Goal: Task Accomplishment & Management: Complete application form

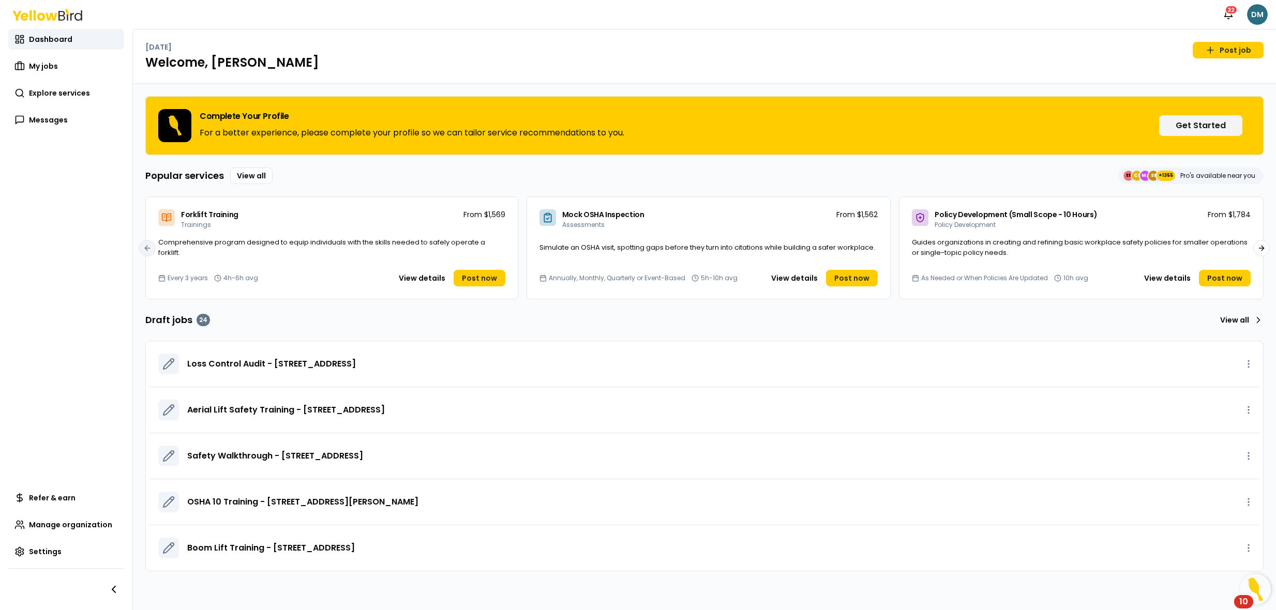
click at [1260, 15] on html "Notifications 32 DM Dashboard My jobs Explore services Messages Refer & earn Ma…" at bounding box center [638, 305] width 1276 height 610
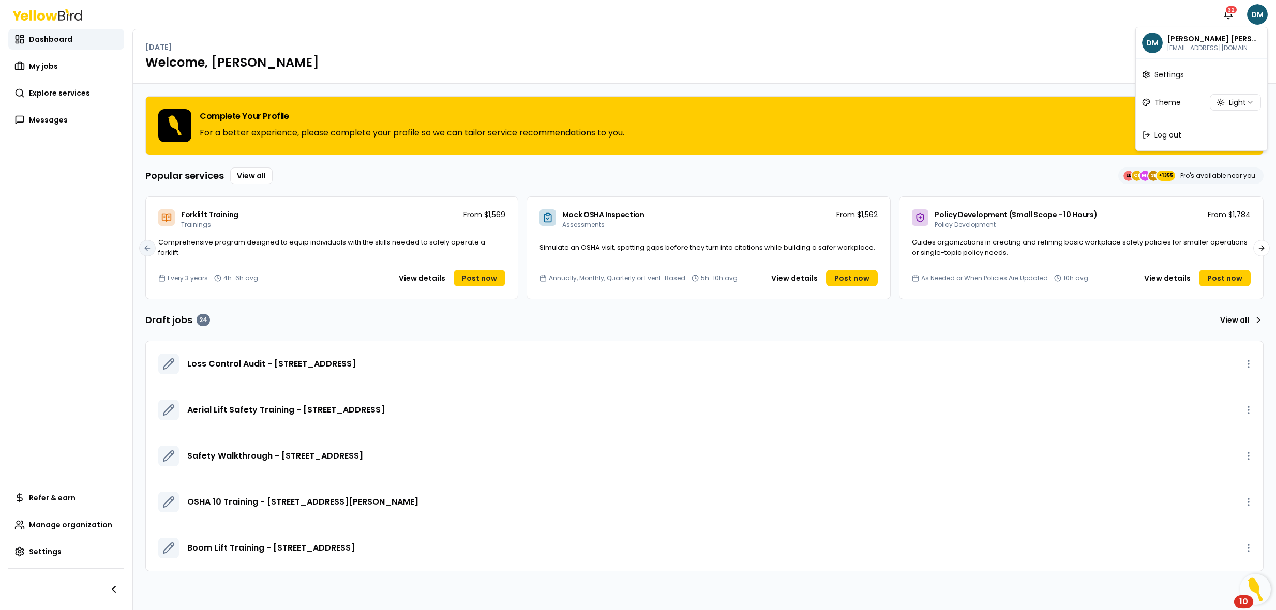
click at [807, 57] on html "Notifications 32 DM Dashboard My jobs Explore services Messages Refer & earn Ma…" at bounding box center [638, 305] width 1276 height 610
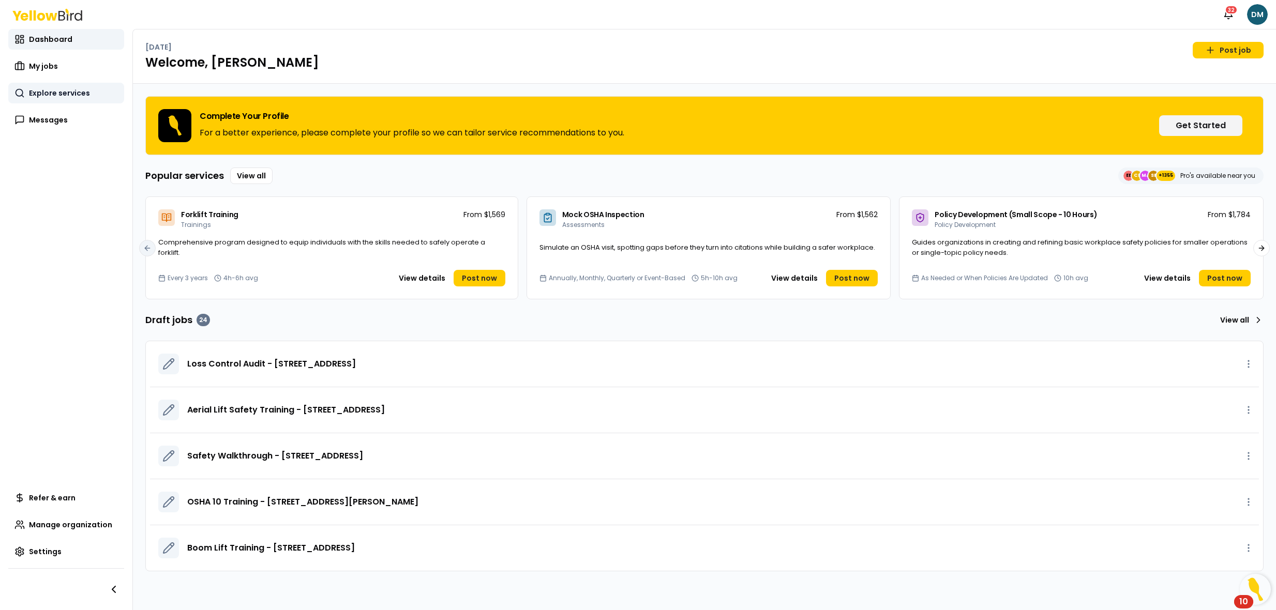
click at [51, 87] on link "Explore services" at bounding box center [66, 93] width 116 height 21
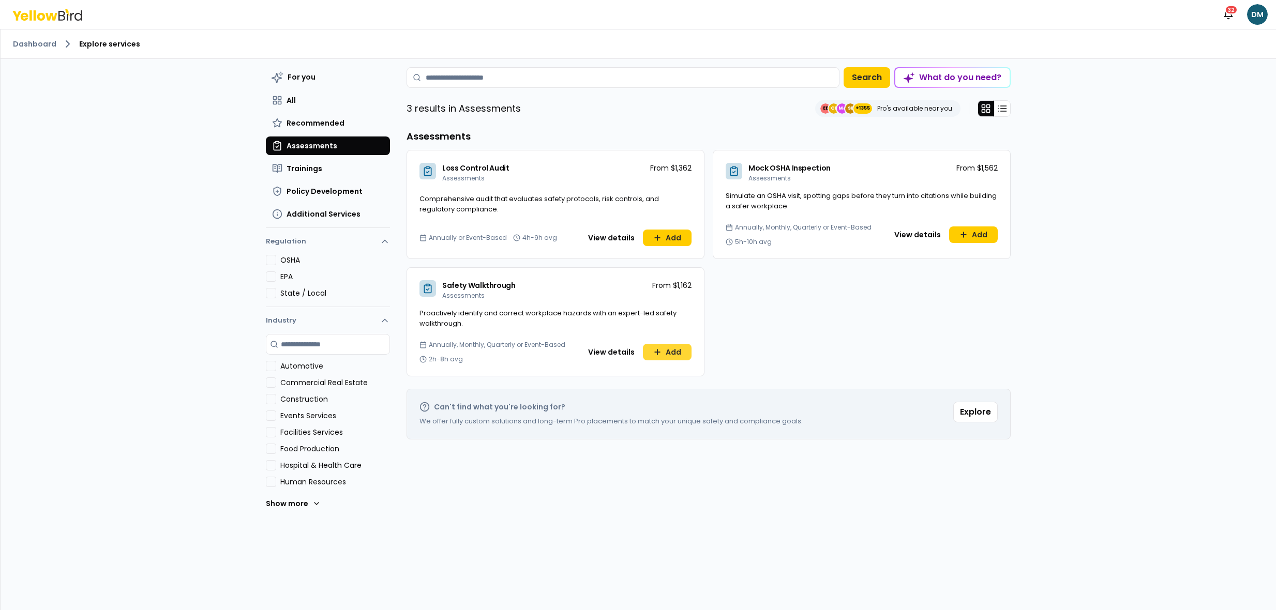
click at [673, 352] on button "Add" at bounding box center [667, 352] width 49 height 17
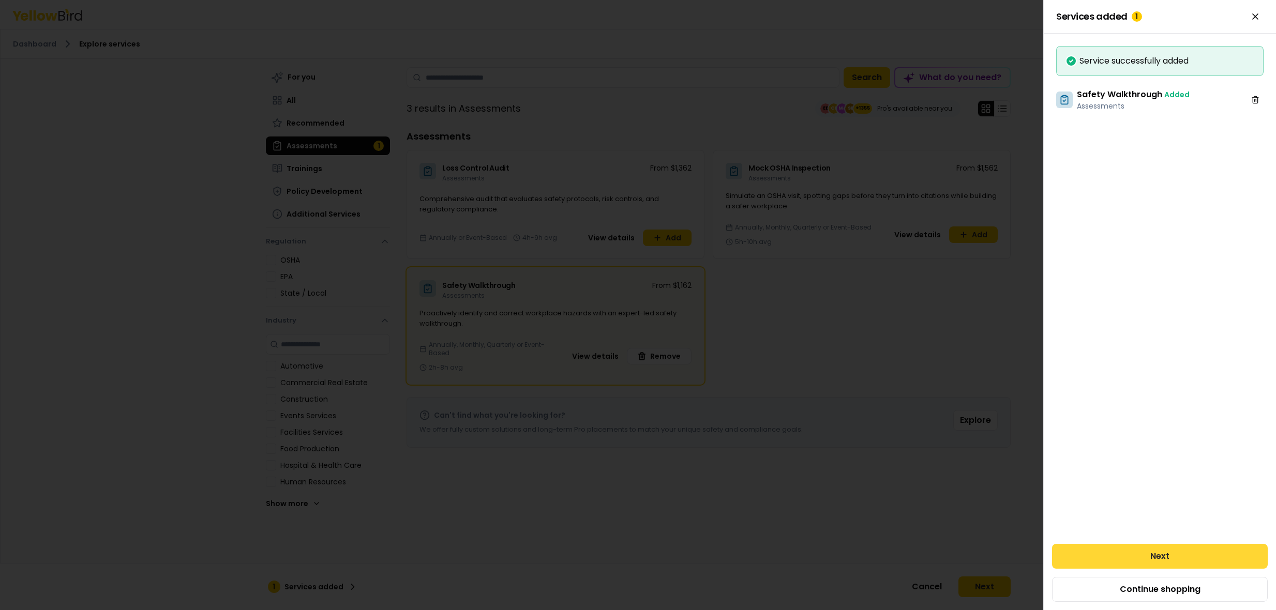
click at [1135, 547] on button "Next" at bounding box center [1160, 556] width 216 height 25
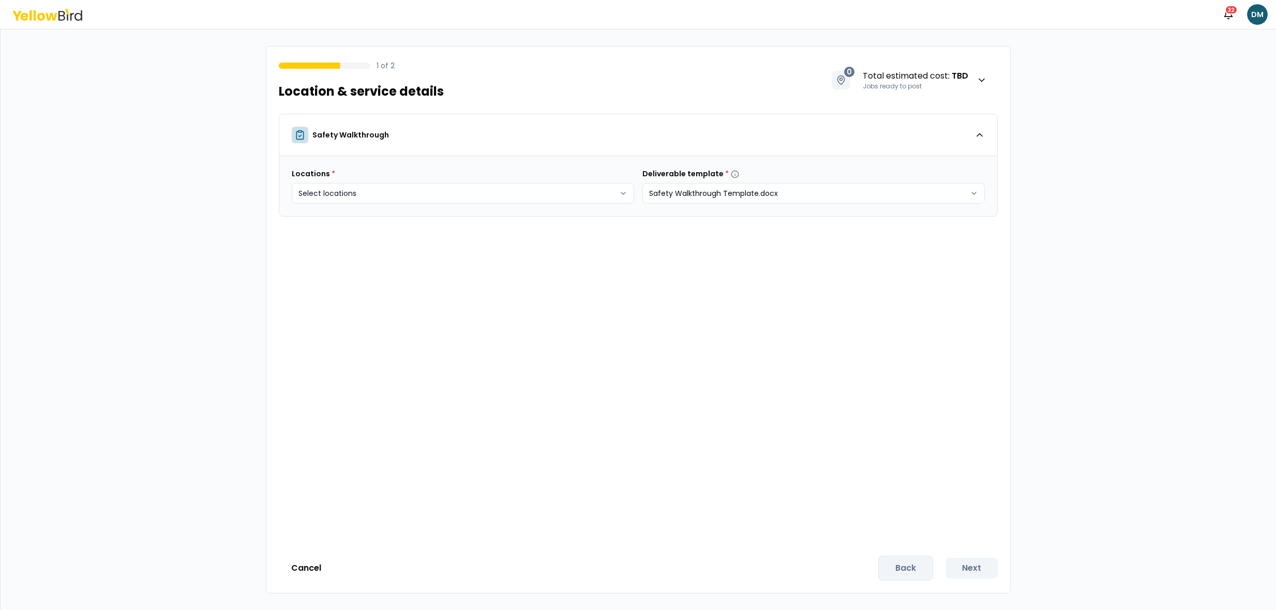
click at [463, 196] on body "Notifications 32 DM 1 of 2 Location & service details 0 Total estimated cost : …" at bounding box center [638, 305] width 1276 height 610
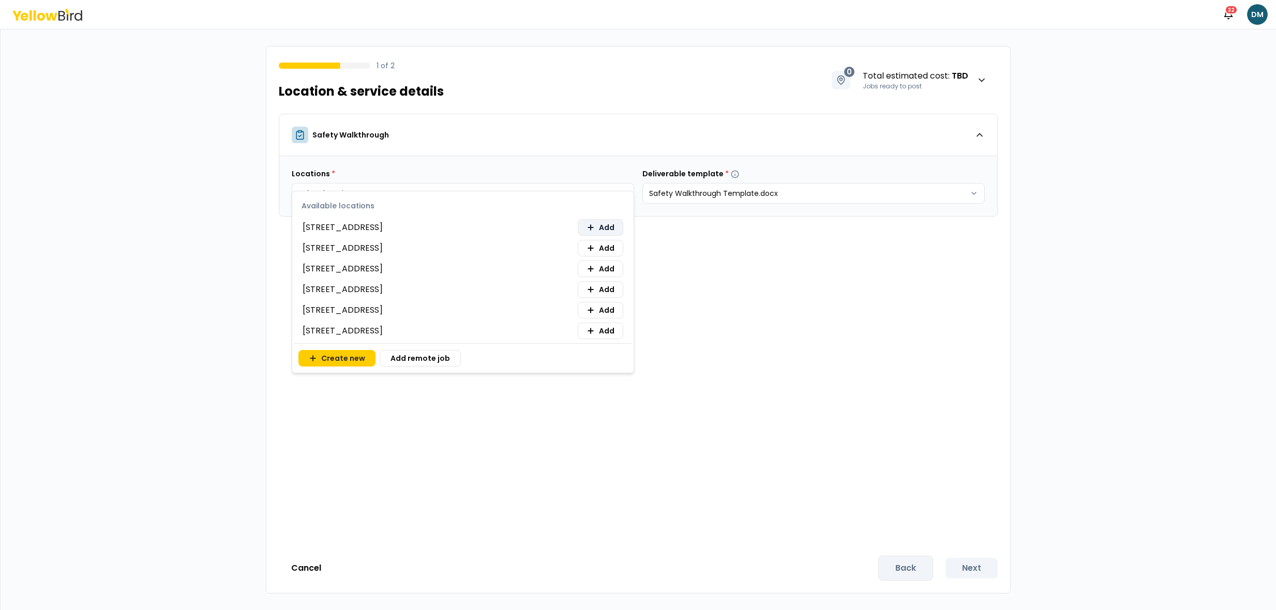
click at [600, 229] on span "Add" at bounding box center [607, 227] width 16 height 10
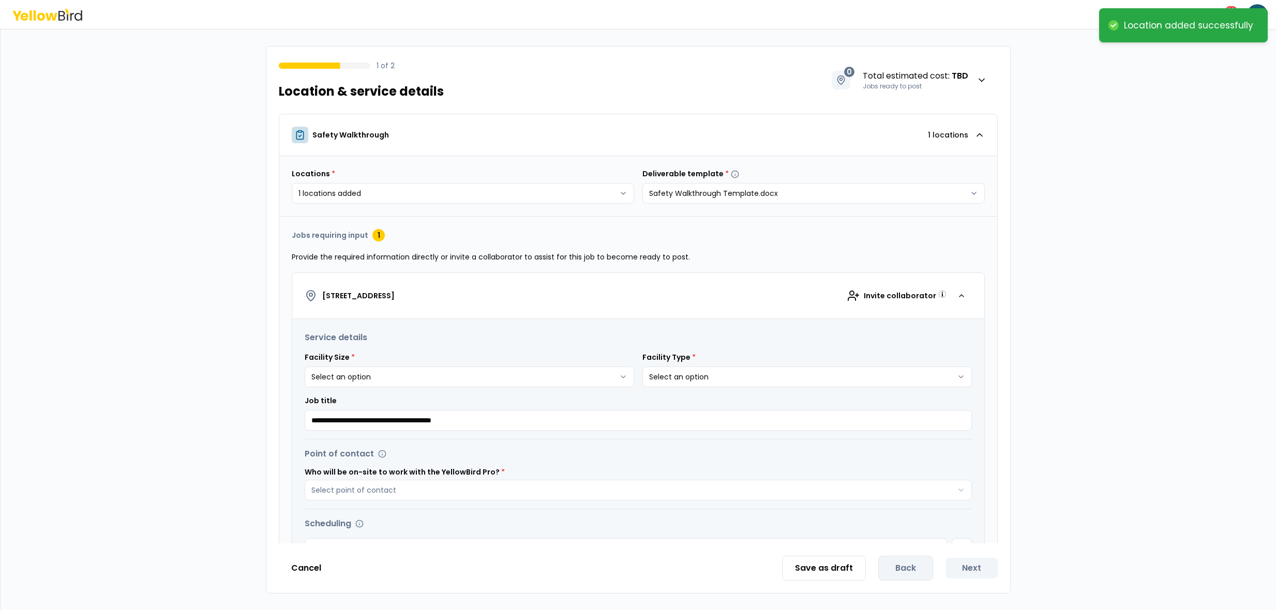
click at [442, 378] on html "**********" at bounding box center [638, 305] width 1276 height 610
click at [680, 384] on html "**********" at bounding box center [638, 305] width 1276 height 610
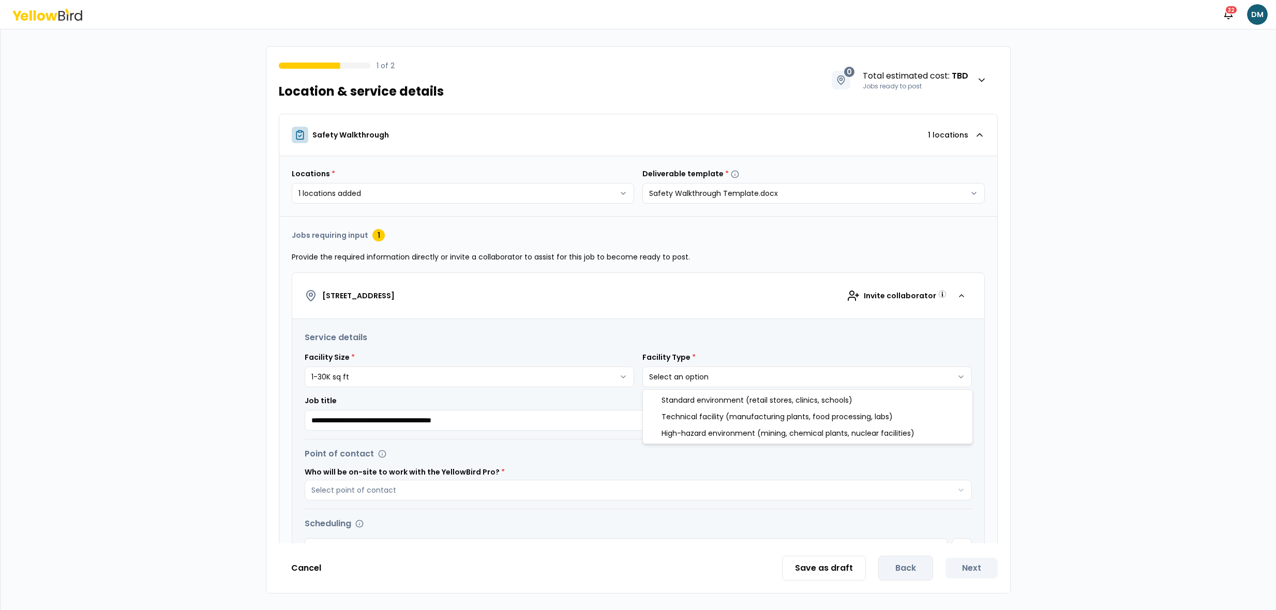
select select "*"
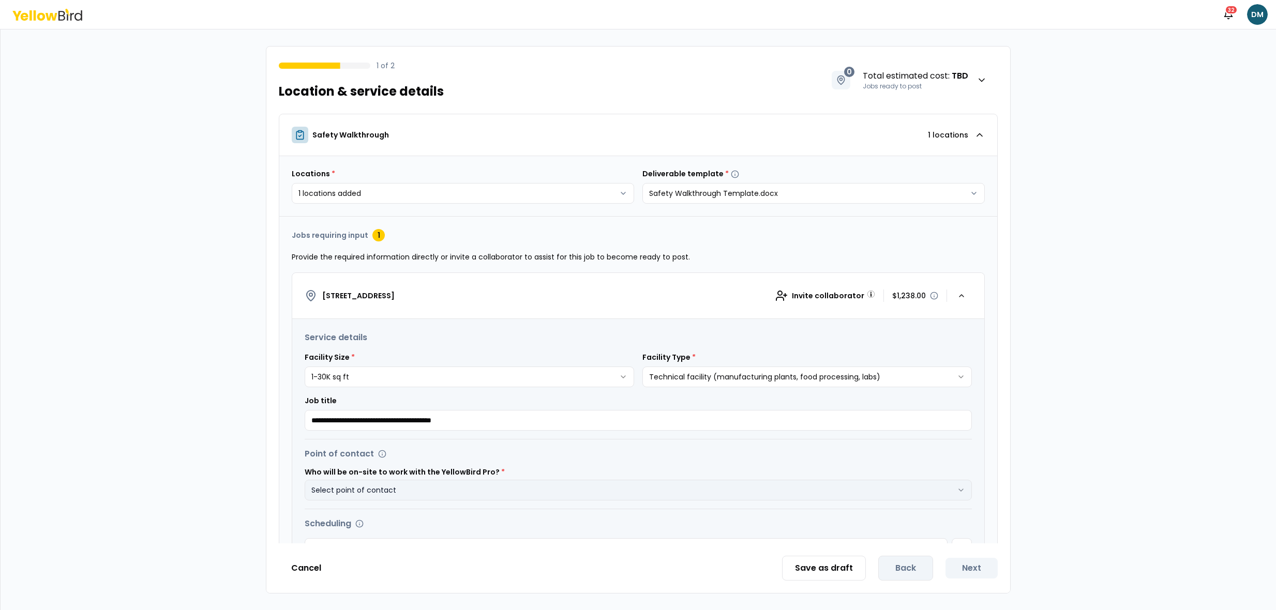
click at [414, 499] on button "Select point of contact" at bounding box center [638, 490] width 667 height 21
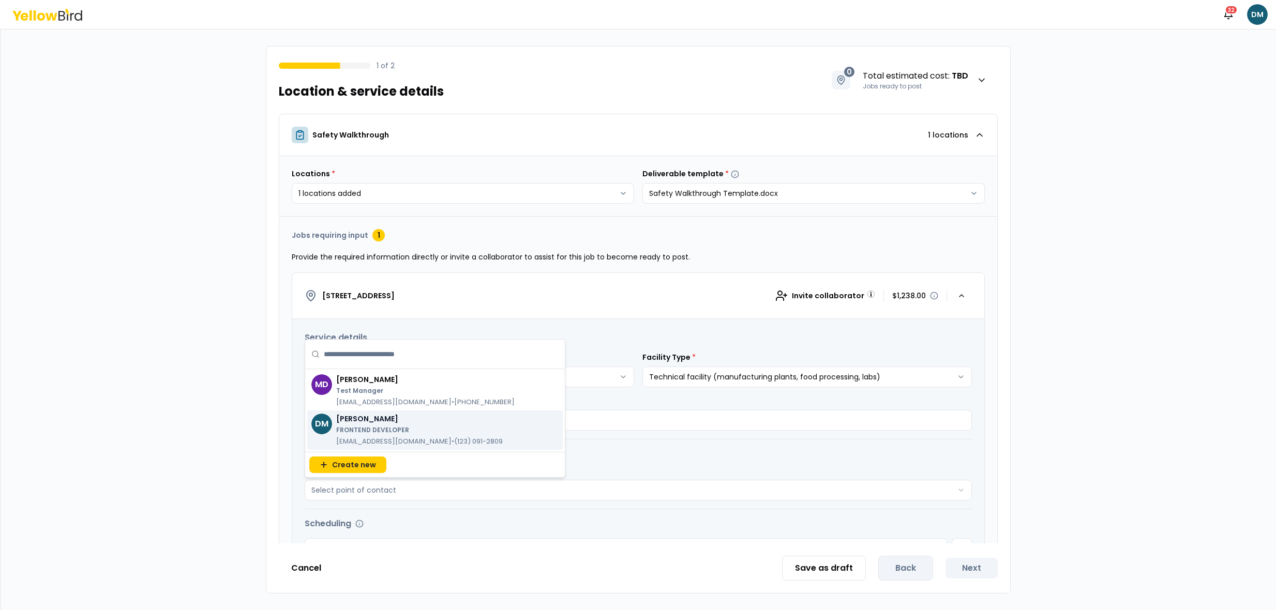
click at [653, 341] on h3 "Service details" at bounding box center [638, 338] width 667 height 12
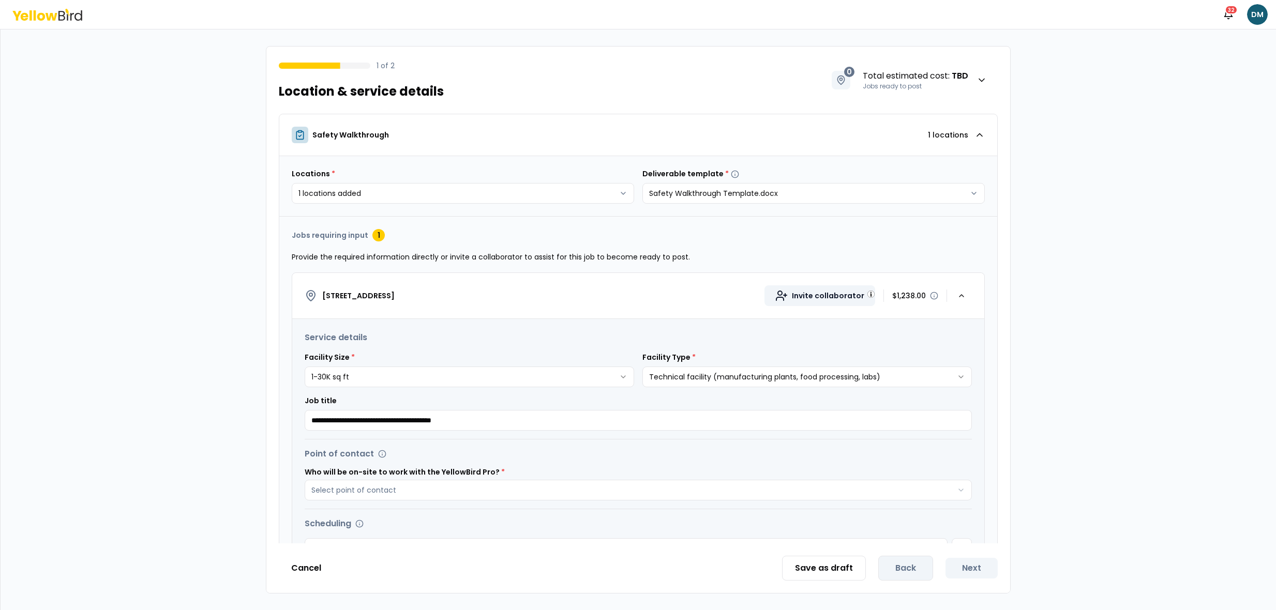
click at [843, 293] on span "Invite collaborator" at bounding box center [828, 296] width 72 height 10
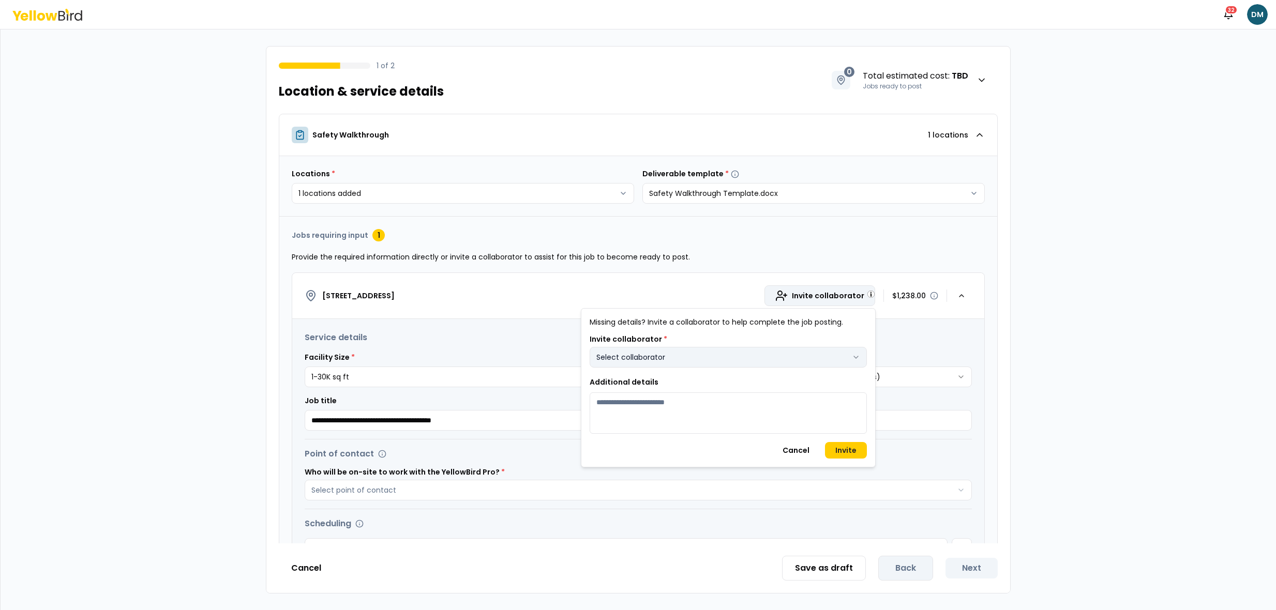
click at [774, 349] on button "Select collaborator" at bounding box center [728, 357] width 277 height 21
type input "**********"
click at [696, 366] on button "Select collaborator" at bounding box center [728, 357] width 277 height 21
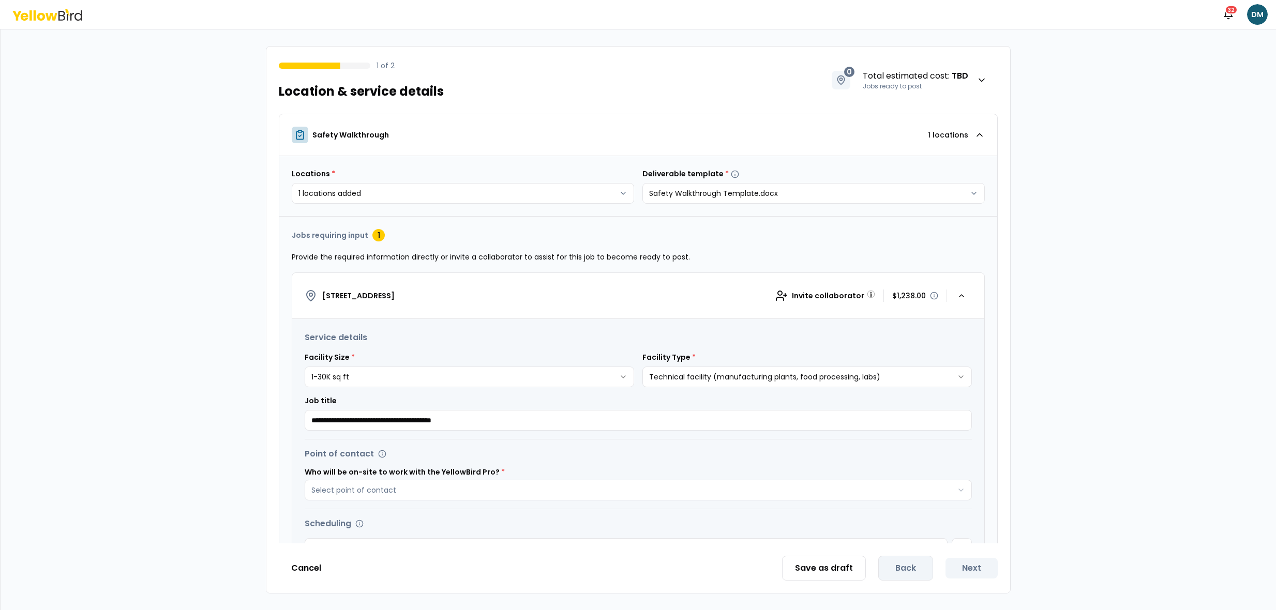
click at [931, 364] on html "**********" at bounding box center [638, 305] width 1276 height 610
click at [929, 349] on div "**********" at bounding box center [638, 381] width 667 height 99
click at [840, 293] on span "Invite collaborator" at bounding box center [828, 296] width 72 height 10
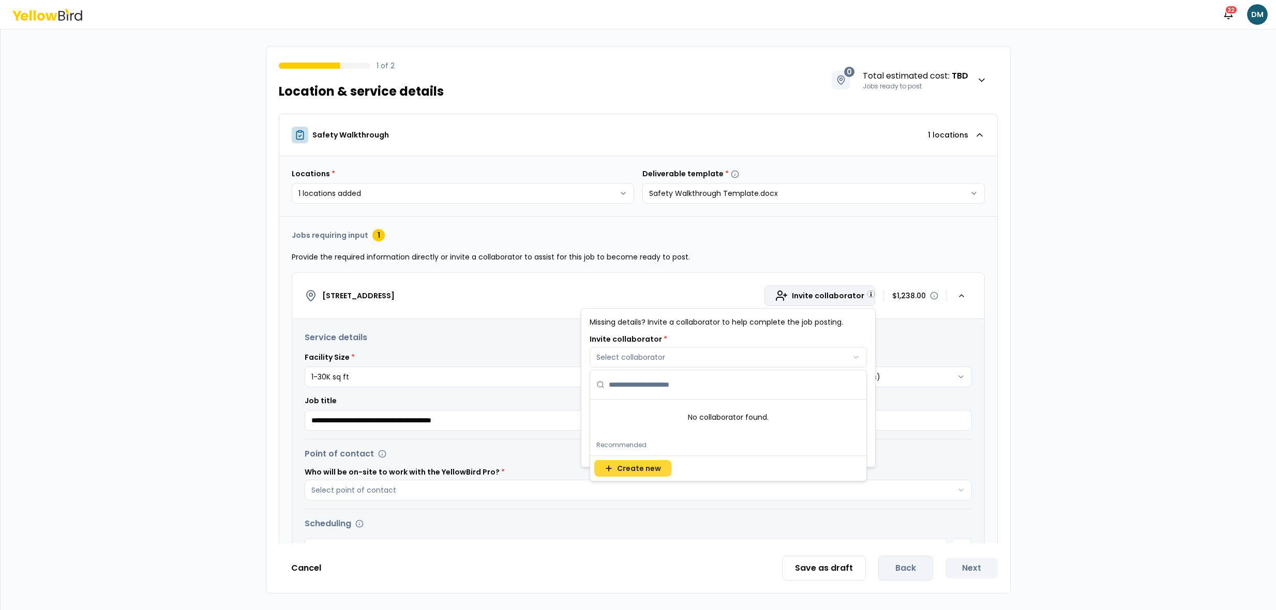
click at [637, 474] on button "Create new" at bounding box center [632, 468] width 77 height 17
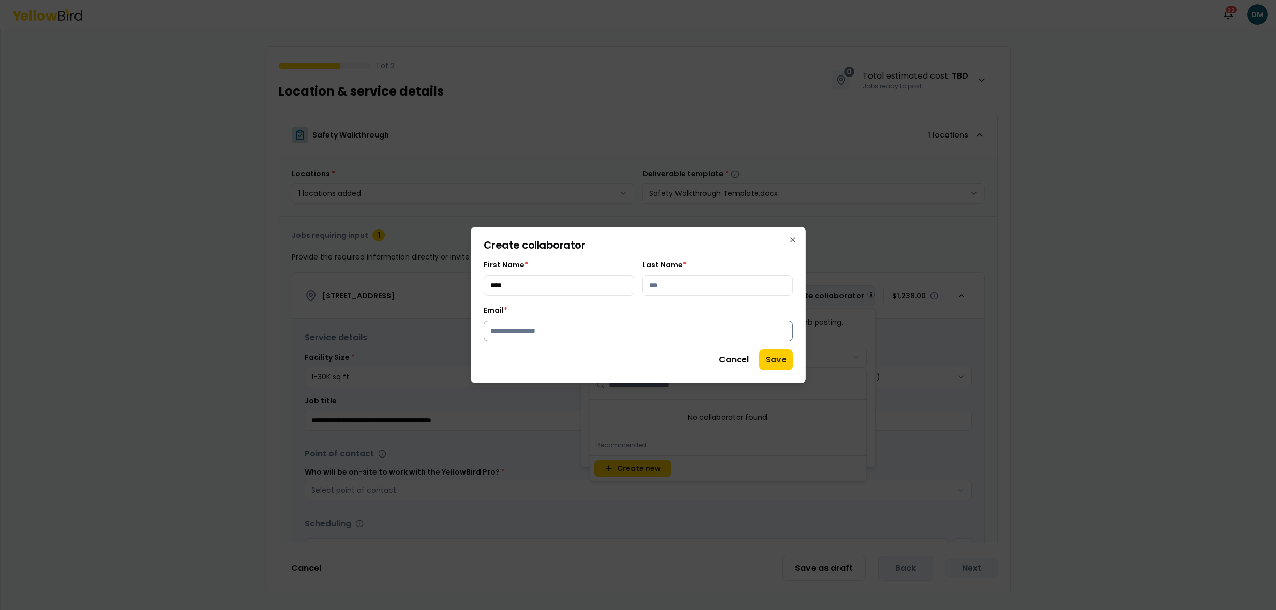
type input "****"
type input "*******"
type input "**********"
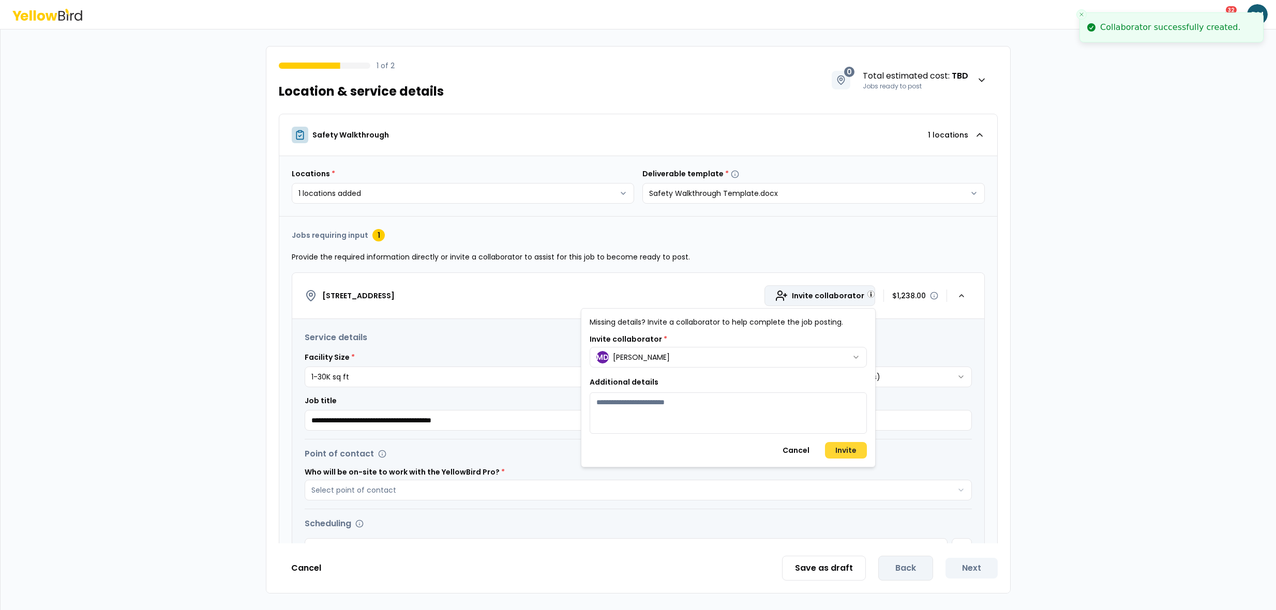
click at [844, 450] on button "Invite" at bounding box center [846, 450] width 42 height 17
click at [802, 445] on button "Cancel" at bounding box center [796, 450] width 48 height 17
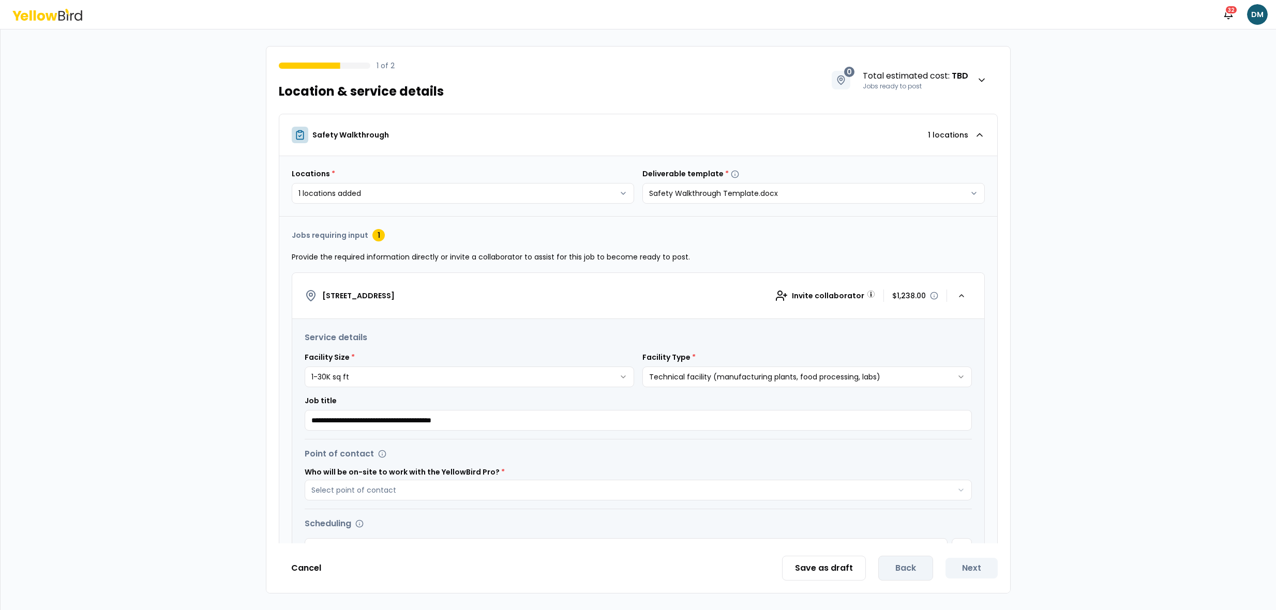
click at [533, 475] on label "Who will be on-site to work with the YellowBird Pro? *" at bounding box center [638, 472] width 667 height 7
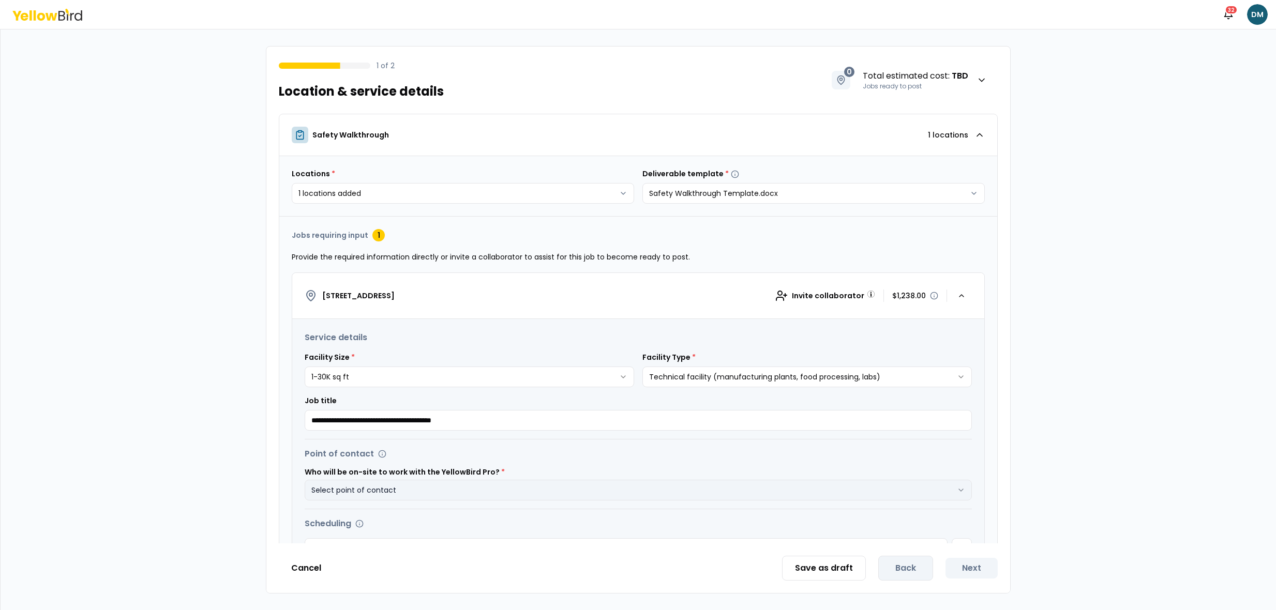
click at [528, 480] on button "Select point of contact" at bounding box center [638, 490] width 667 height 21
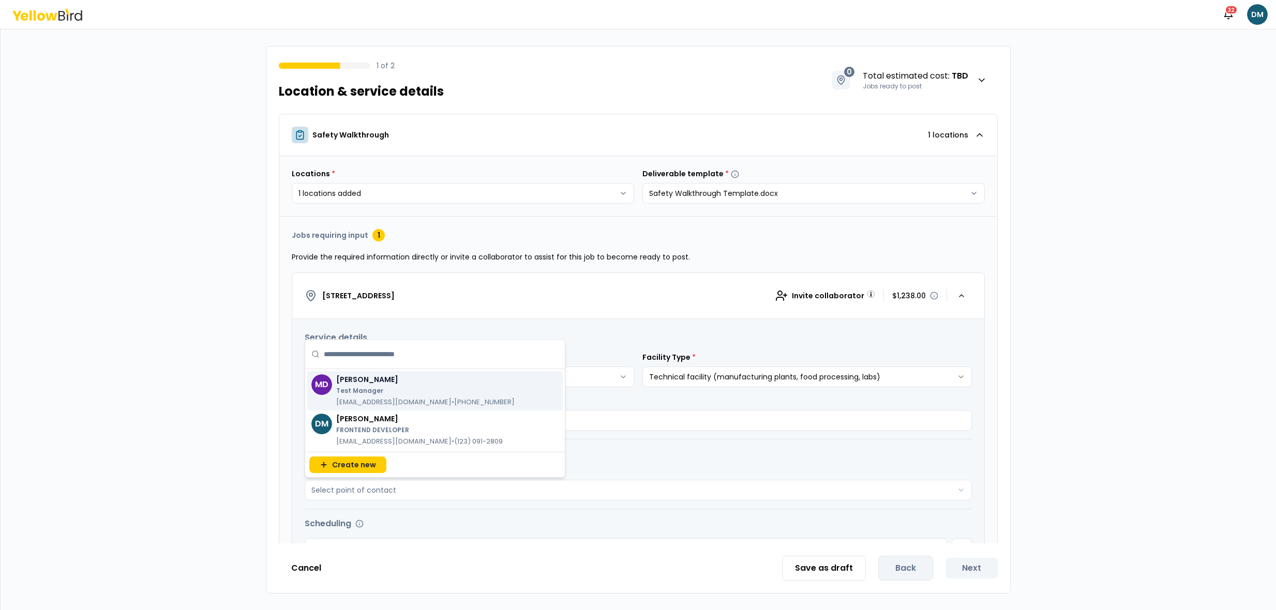
click at [426, 394] on p "Test Manager" at bounding box center [425, 391] width 178 height 8
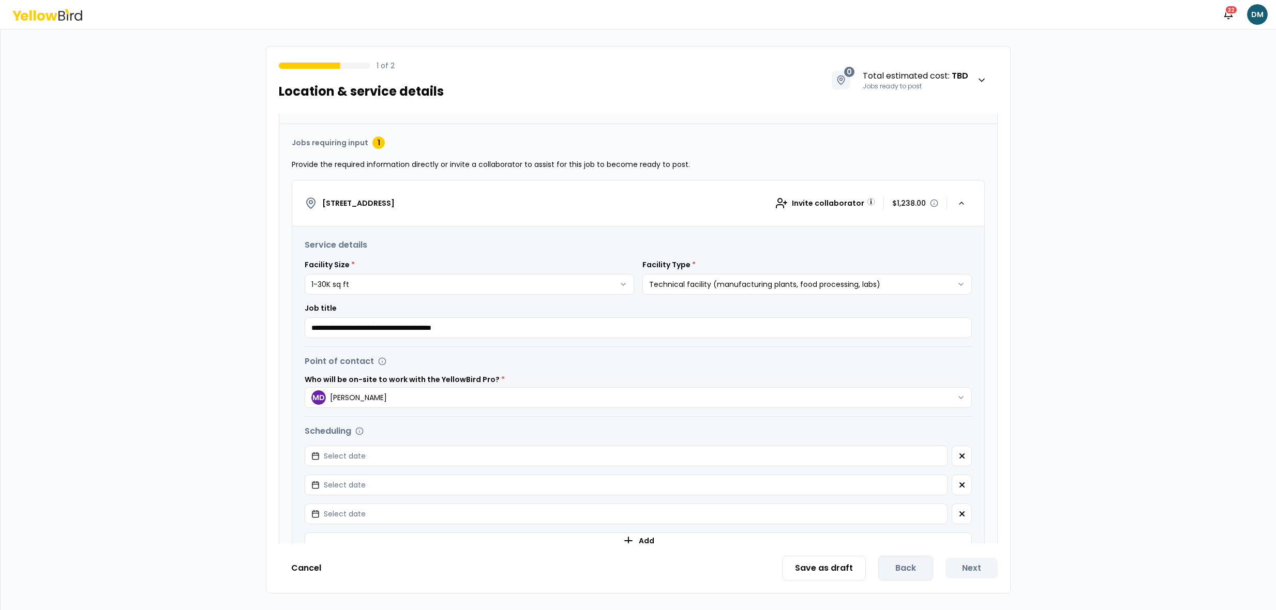
scroll to position [92, 0]
click at [431, 447] on button "Select date" at bounding box center [626, 456] width 643 height 21
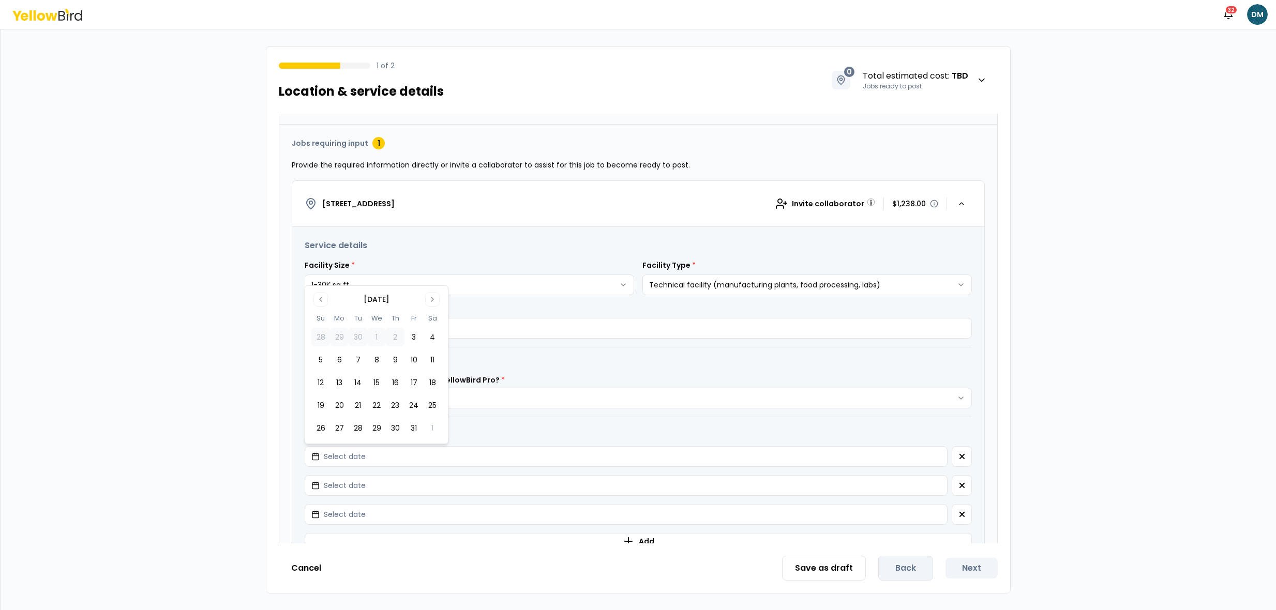
click at [364, 342] on td "30" at bounding box center [358, 337] width 19 height 19
click at [362, 357] on button "7" at bounding box center [358, 360] width 19 height 19
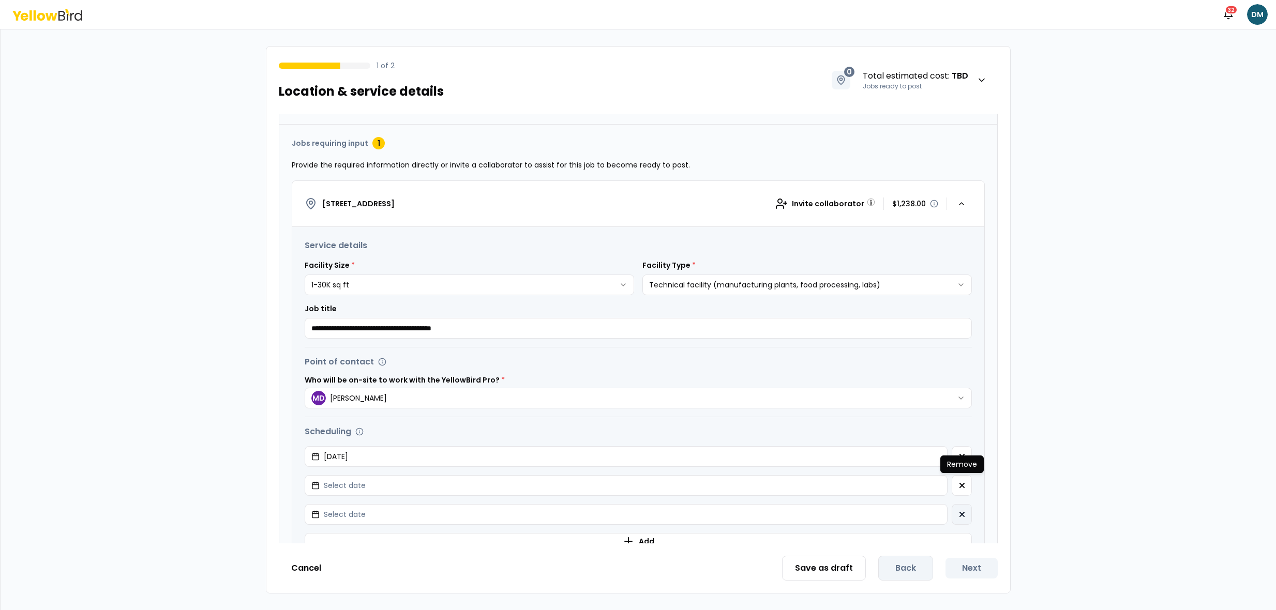
click at [953, 485] on button "button" at bounding box center [962, 485] width 20 height 21
drag, startPoint x: 959, startPoint y: 486, endPoint x: 847, endPoint y: 477, distance: 112.1
click at [959, 486] on icon "button" at bounding box center [962, 486] width 8 height 8
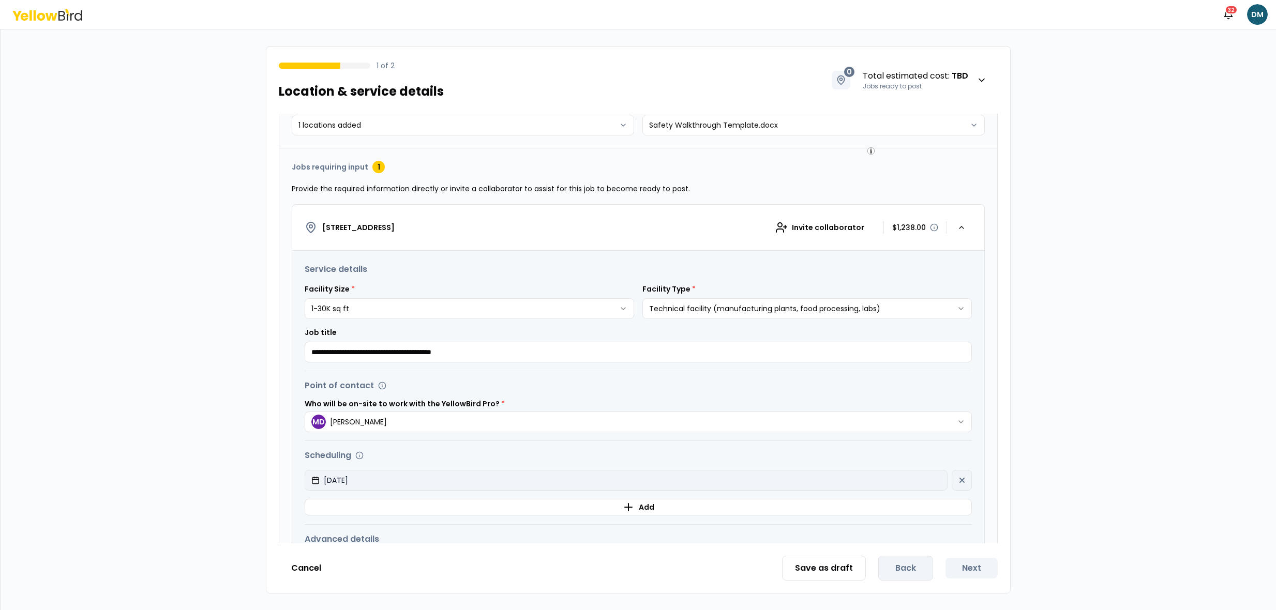
scroll to position [175, 0]
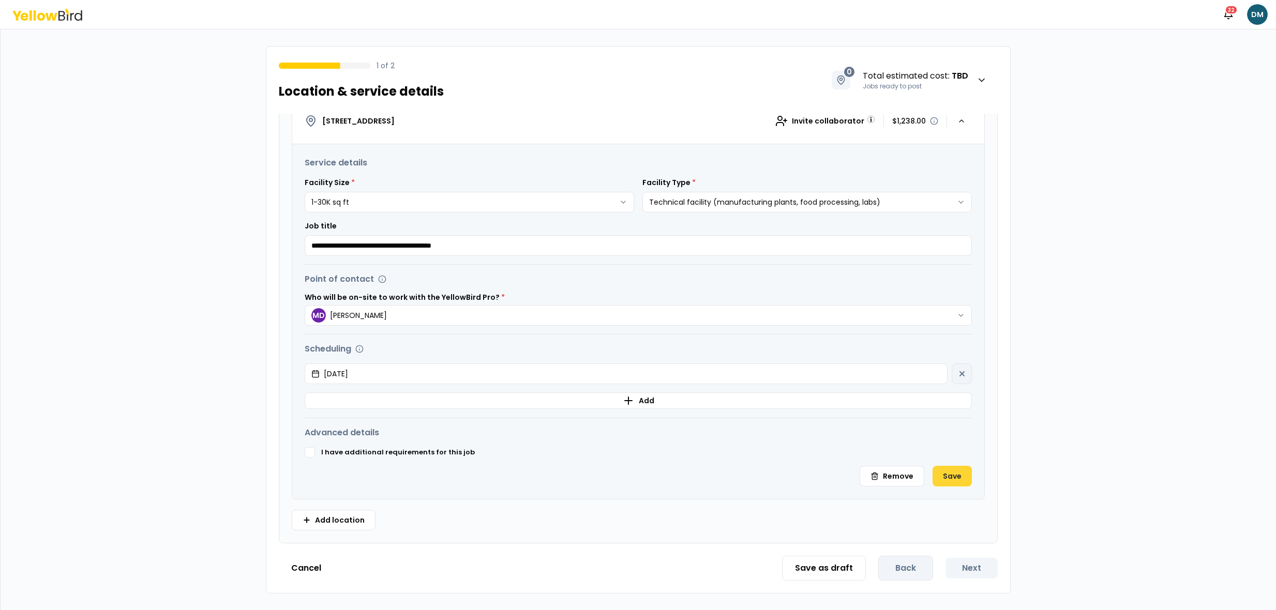
click at [944, 476] on button "Save" at bounding box center [952, 476] width 39 height 21
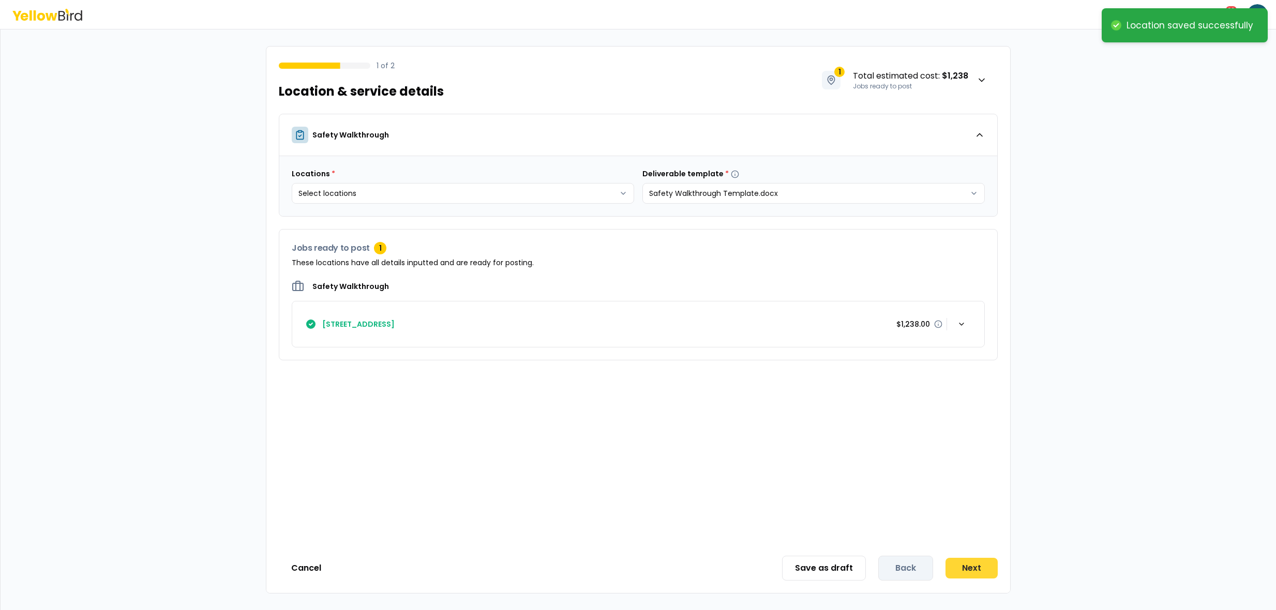
click at [972, 572] on button "Next" at bounding box center [972, 568] width 52 height 21
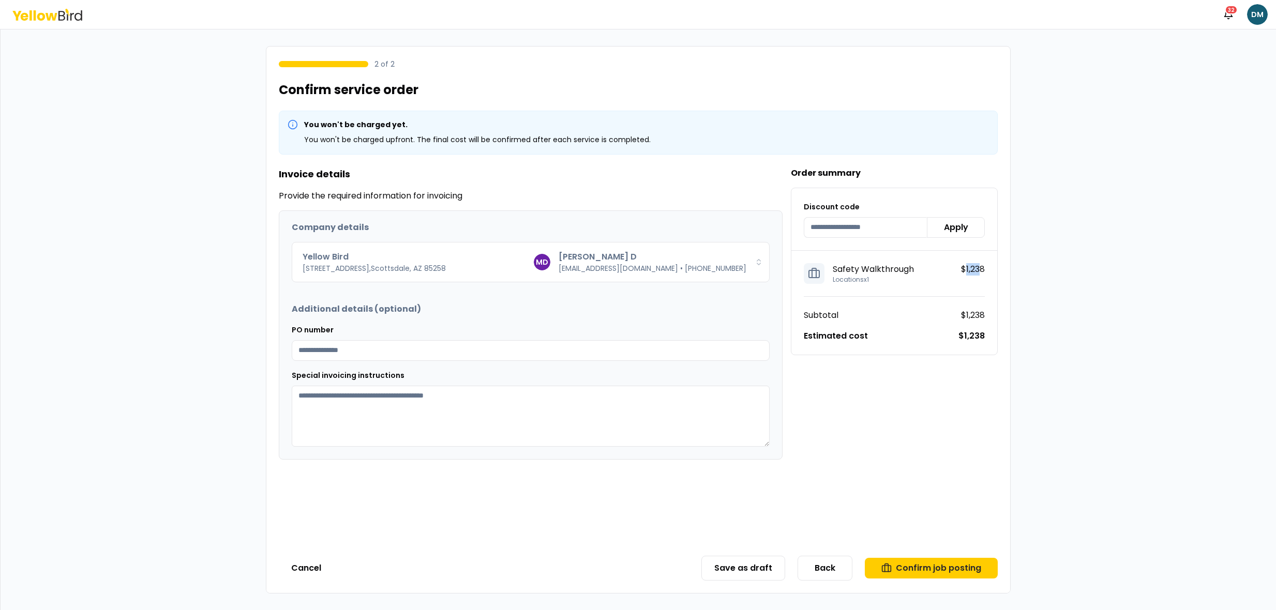
drag, startPoint x: 965, startPoint y: 265, endPoint x: 979, endPoint y: 266, distance: 14.1
click at [979, 266] on p "$1,238" at bounding box center [973, 269] width 24 height 12
click at [822, 573] on button "Back" at bounding box center [825, 568] width 55 height 25
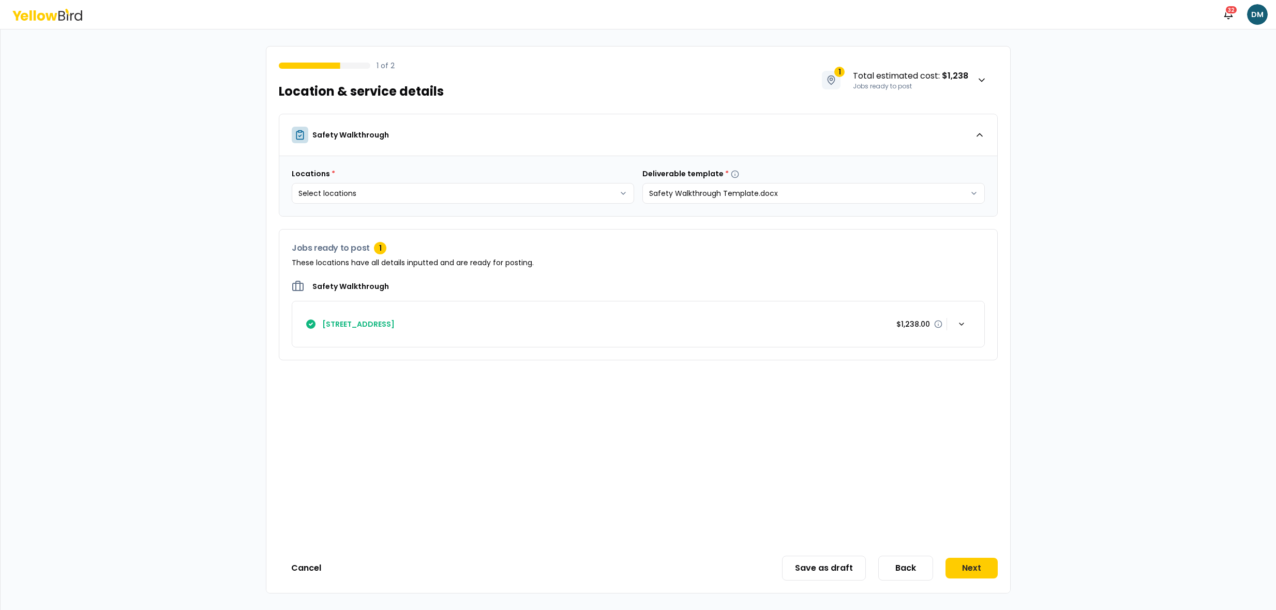
click at [594, 323] on div "[STREET_ADDRESS] $1,238.00" at bounding box center [638, 324] width 667 height 21
click at [960, 323] on icon "button" at bounding box center [962, 324] width 4 height 2
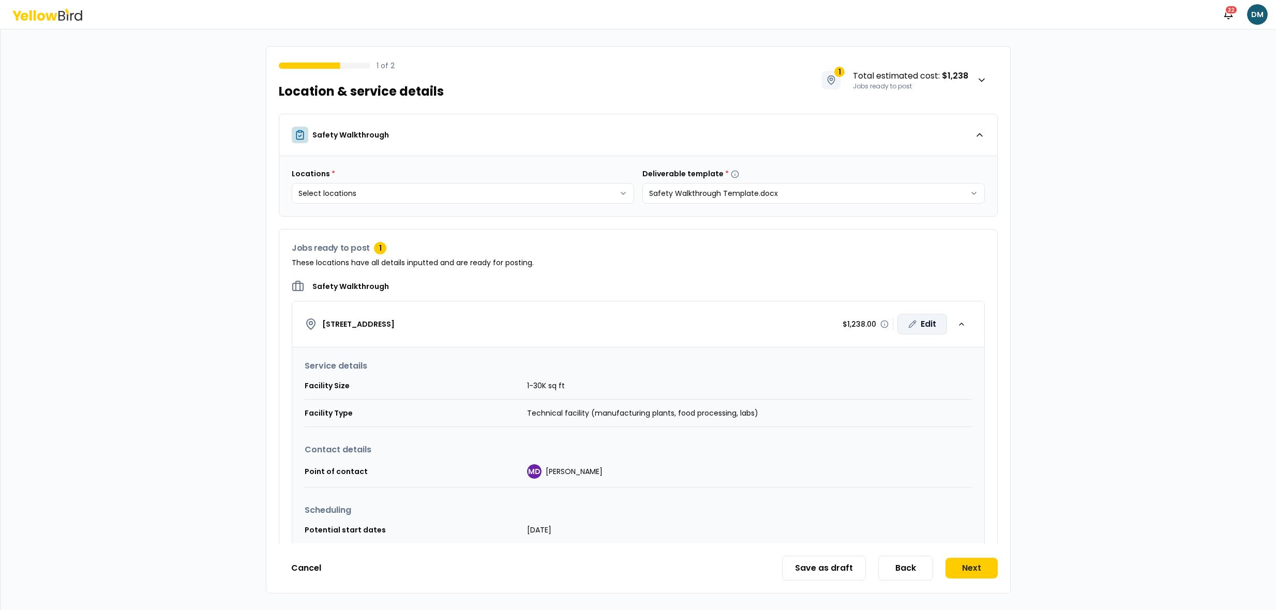
click at [926, 325] on div "Edit" at bounding box center [922, 324] width 50 height 21
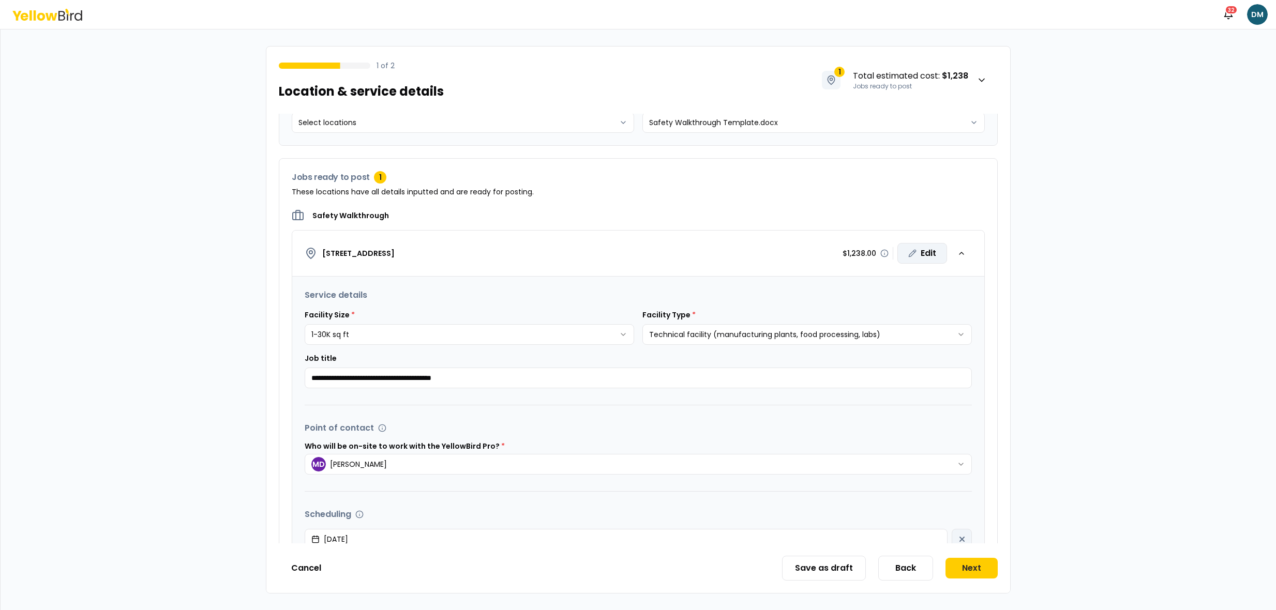
scroll to position [85, 0]
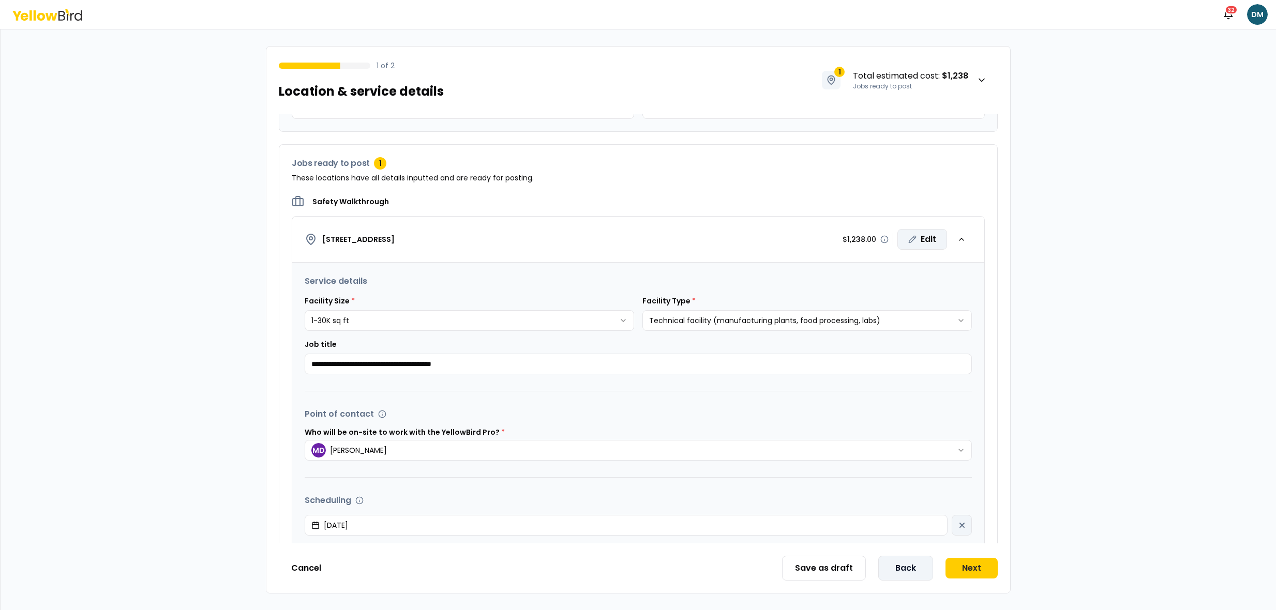
click at [918, 571] on button "Back" at bounding box center [905, 568] width 55 height 25
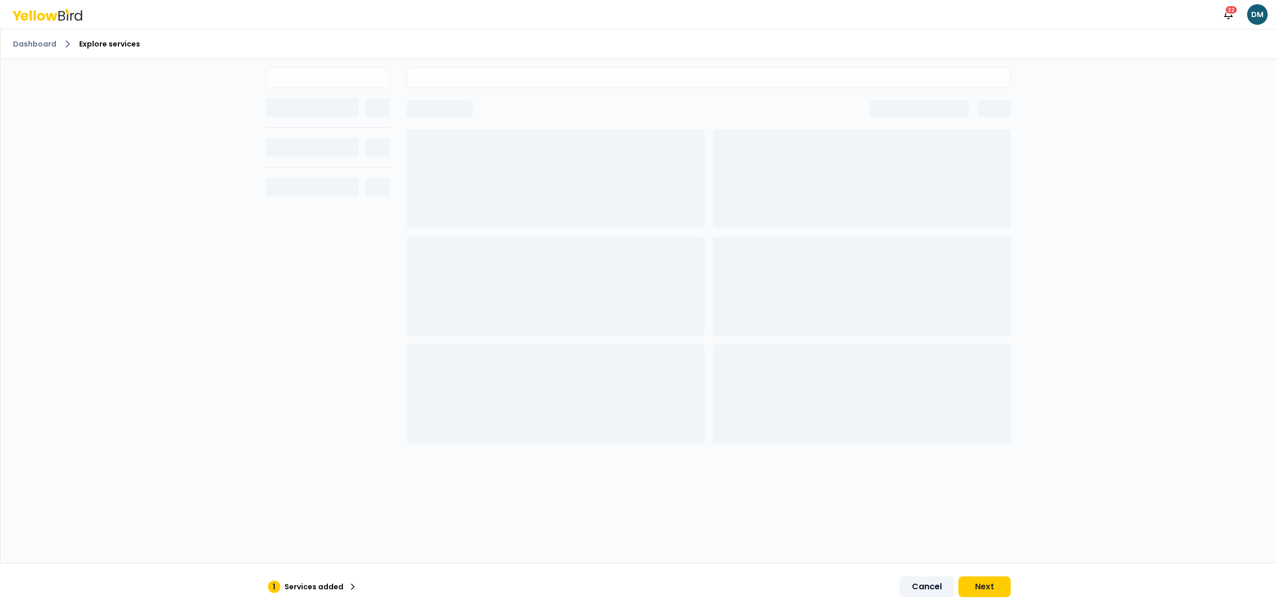
click at [929, 583] on button "Cancel" at bounding box center [927, 587] width 55 height 21
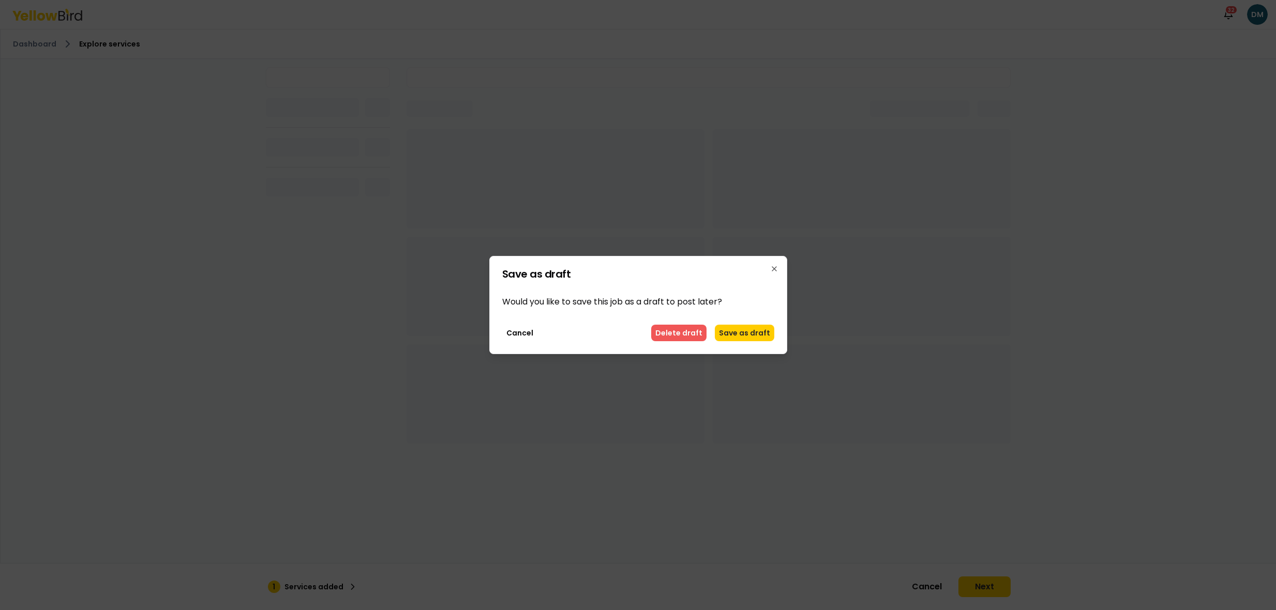
click at [701, 328] on button "Delete draft" at bounding box center [678, 333] width 55 height 17
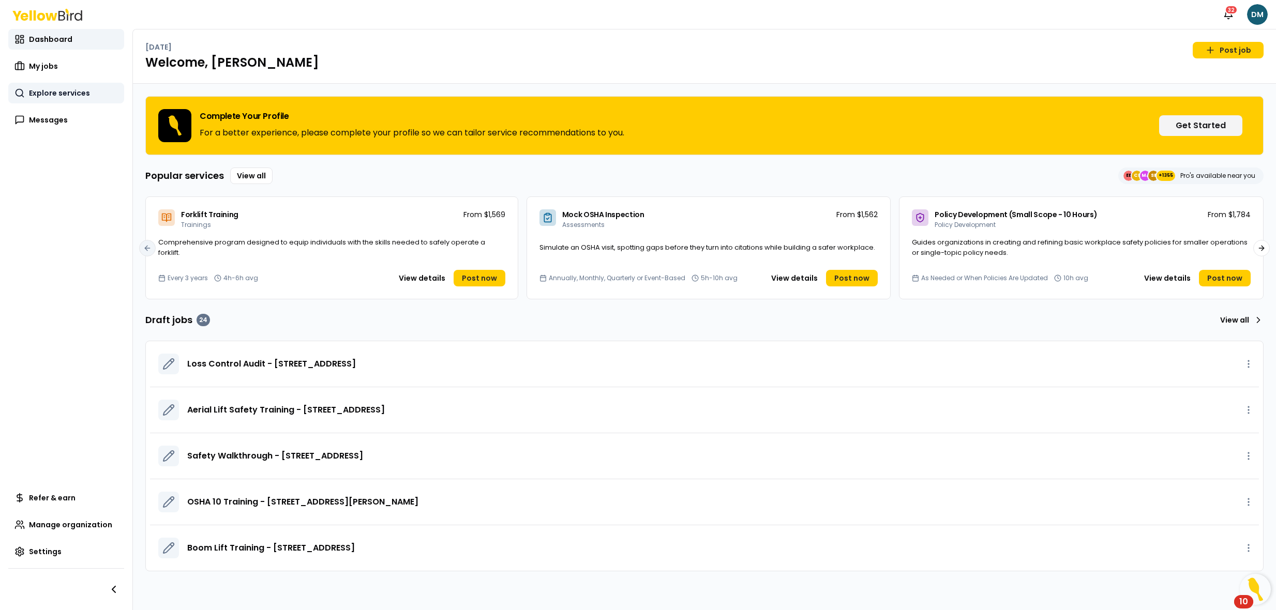
click at [53, 88] on span "Explore services" at bounding box center [59, 93] width 61 height 10
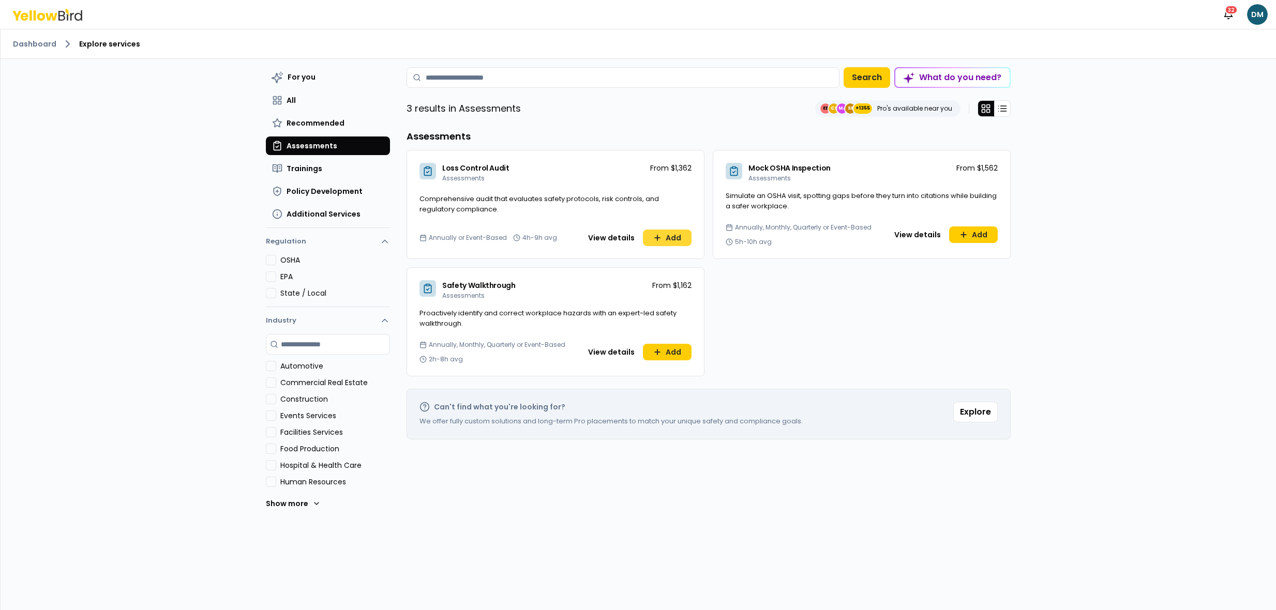
click at [654, 236] on icon at bounding box center [657, 238] width 8 height 8
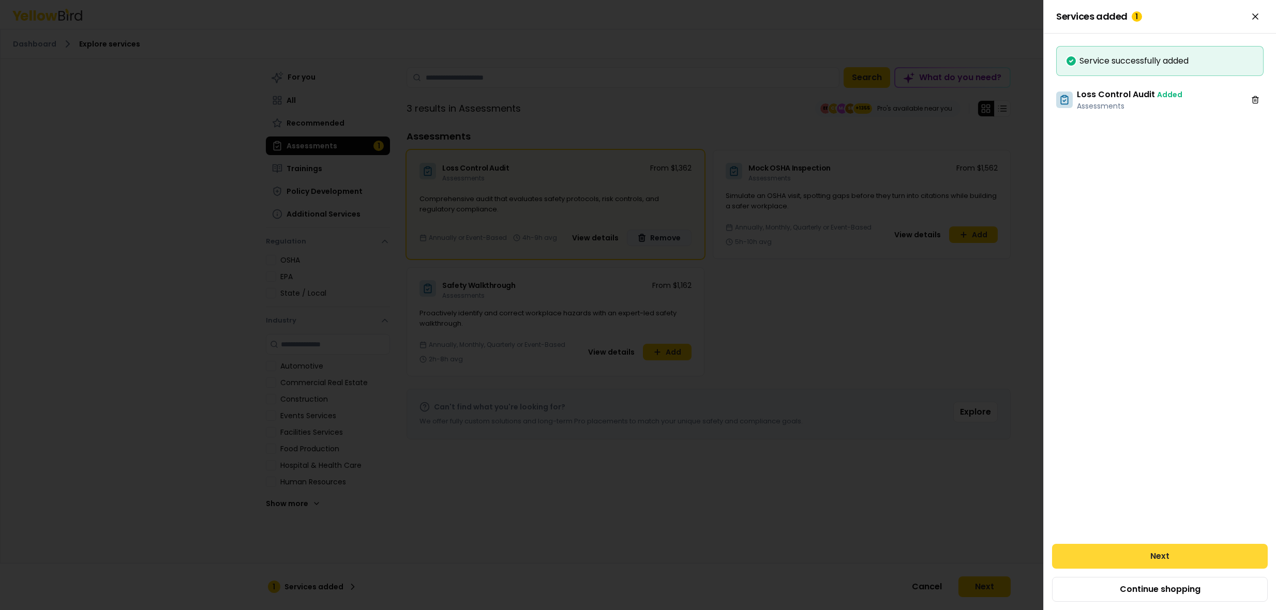
click at [1167, 549] on button "Next" at bounding box center [1160, 556] width 216 height 25
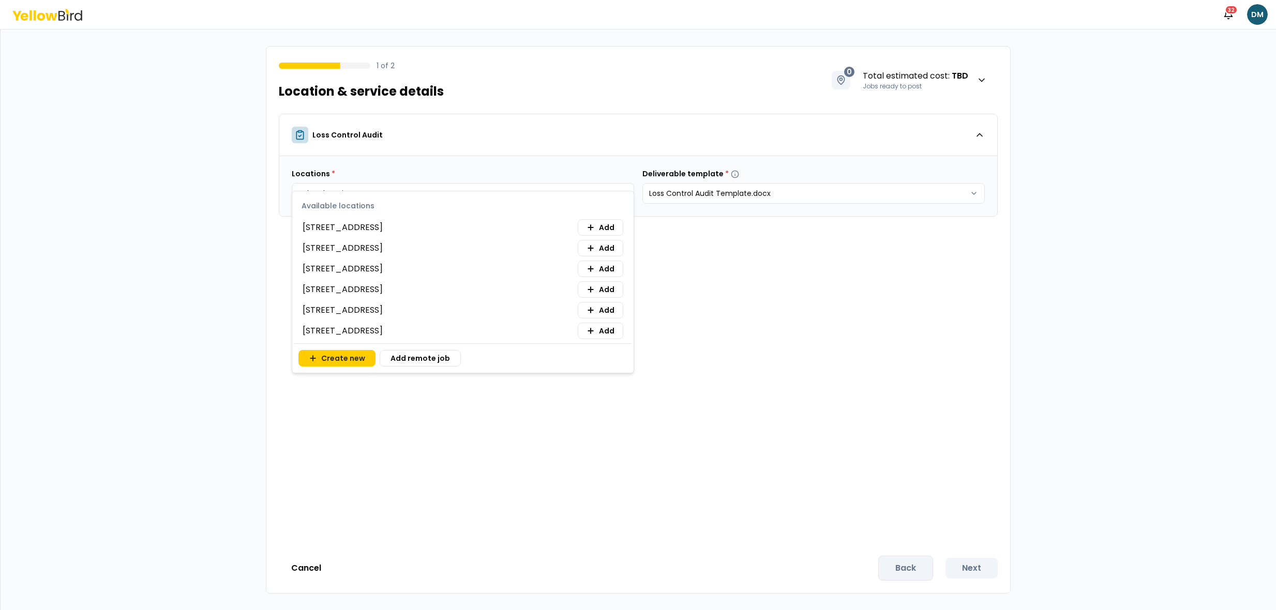
click at [443, 180] on html "Notifications 32 DM 1 of 2 Location & service details 0 Total estimated cost : …" at bounding box center [638, 305] width 1276 height 610
click at [603, 231] on span "Add" at bounding box center [607, 227] width 16 height 10
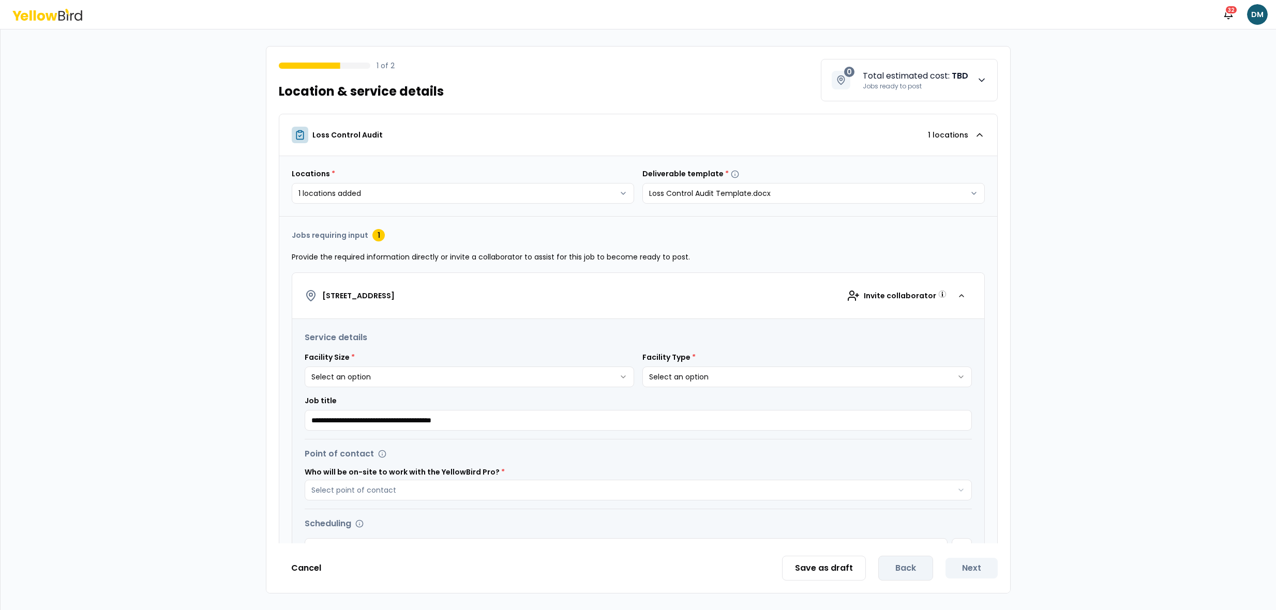
drag, startPoint x: 834, startPoint y: 67, endPoint x: 931, endPoint y: 83, distance: 98.5
click at [931, 83] on button "0 Total estimated cost : TBD Jobs ready to post" at bounding box center [909, 80] width 177 height 42
click at [957, 77] on strong "TBD" at bounding box center [960, 76] width 17 height 12
click at [904, 289] on div "Invite collaborator" at bounding box center [891, 296] width 111 height 21
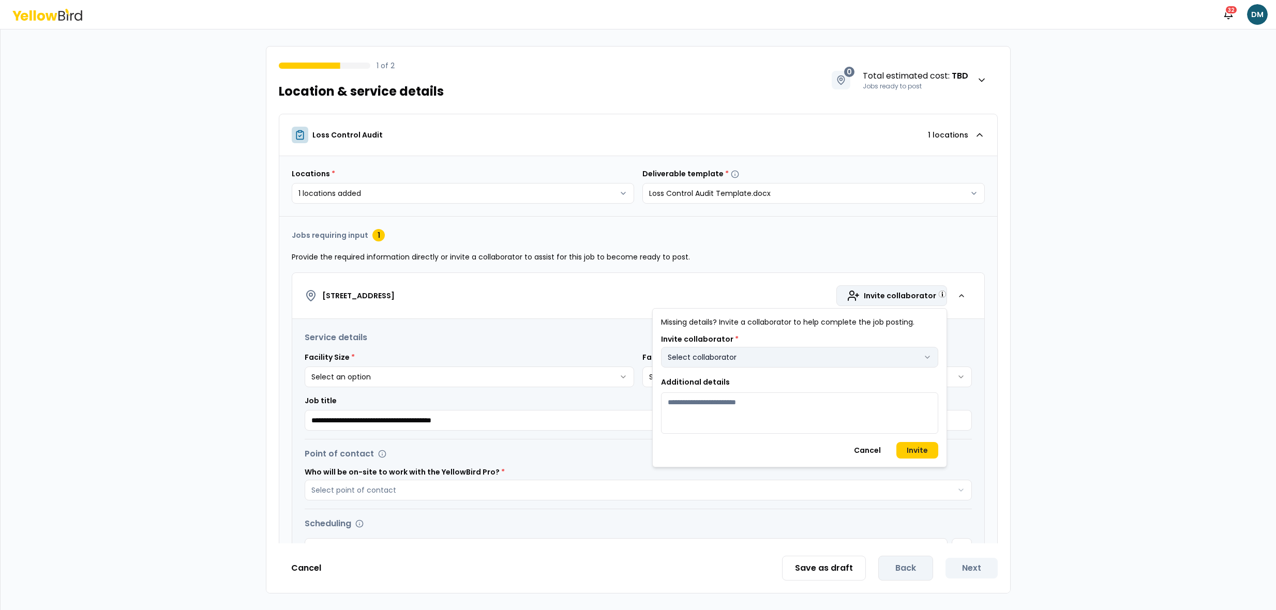
click at [722, 363] on button "Select collaborator" at bounding box center [799, 357] width 277 height 21
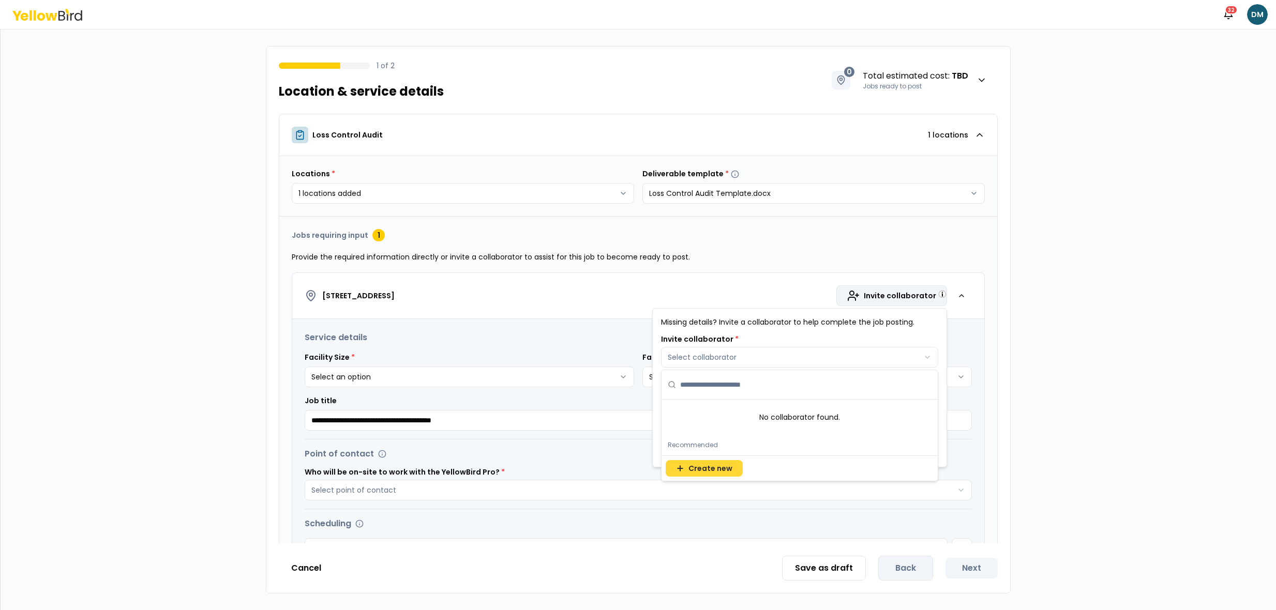
click at [724, 468] on span "Create new" at bounding box center [710, 468] width 44 height 10
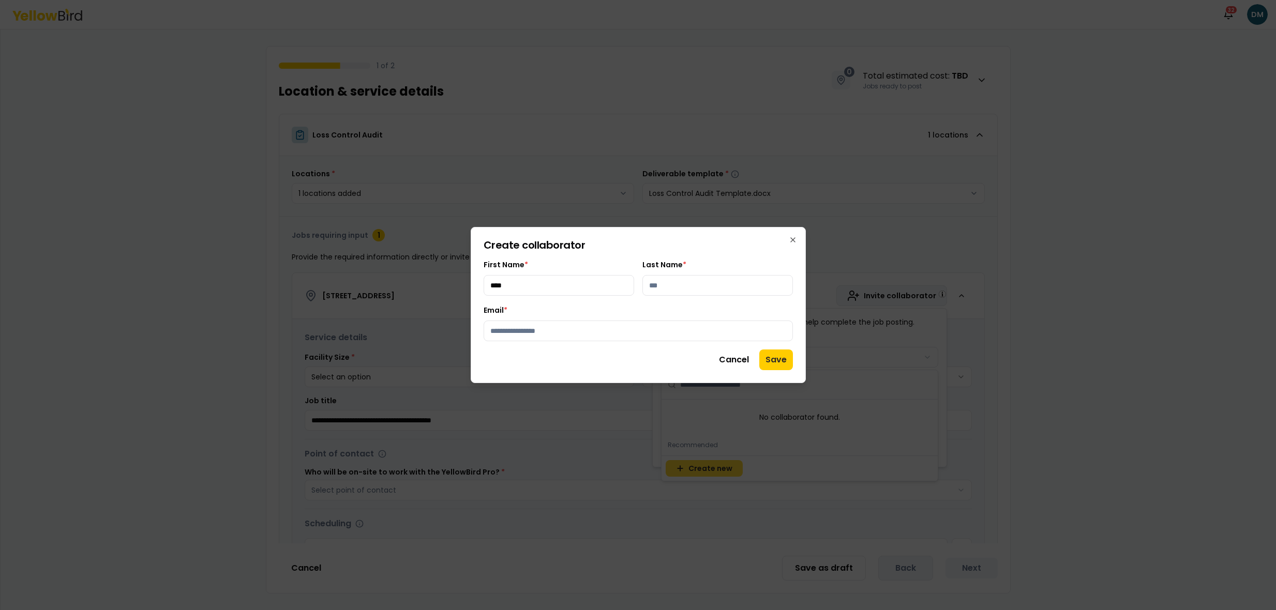
type input "****"
type input "*******"
type input "**********"
click at [773, 354] on button "Save" at bounding box center [776, 360] width 34 height 21
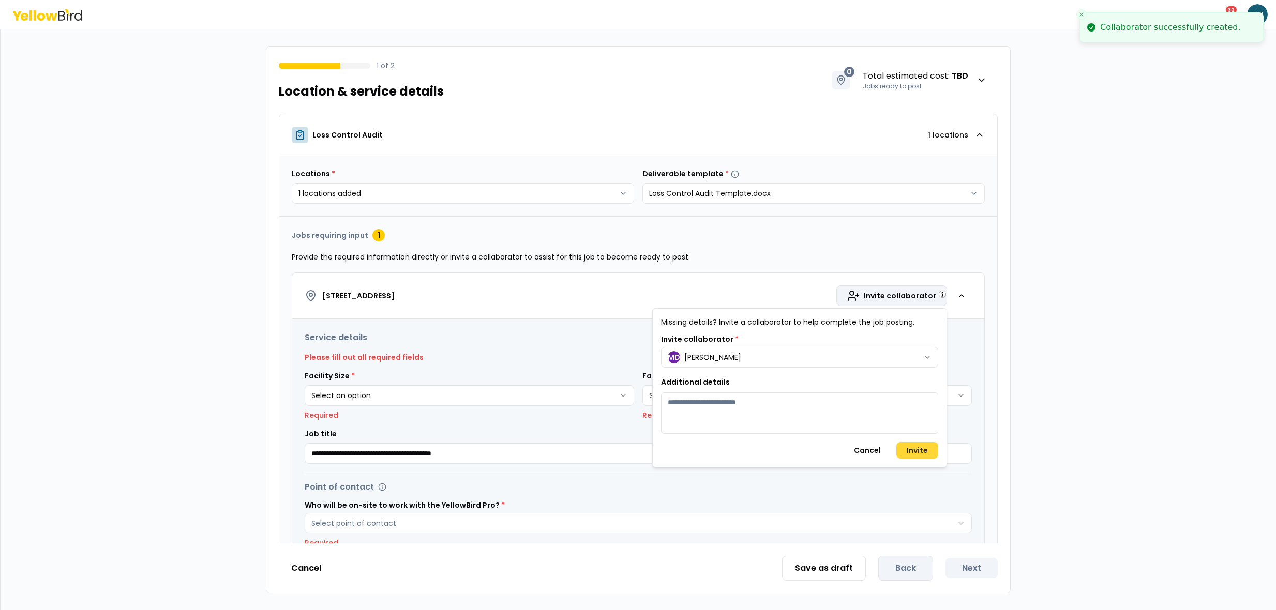
click at [930, 447] on button "Invite" at bounding box center [917, 450] width 42 height 17
click at [881, 448] on button "Cancel" at bounding box center [868, 450] width 48 height 17
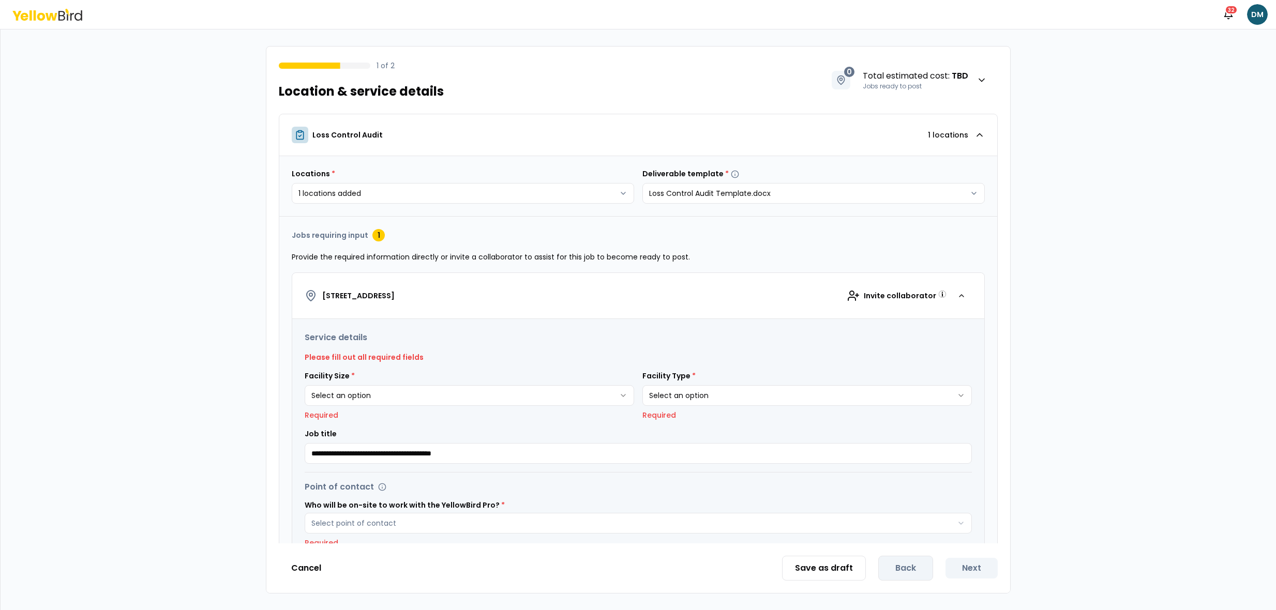
click at [478, 410] on p "Required" at bounding box center [470, 415] width 330 height 10
click at [474, 394] on html "**********" at bounding box center [638, 305] width 1276 height 610
select select "*"
drag, startPoint x: 417, startPoint y: 441, endPoint x: 610, endPoint y: 416, distance: 195.1
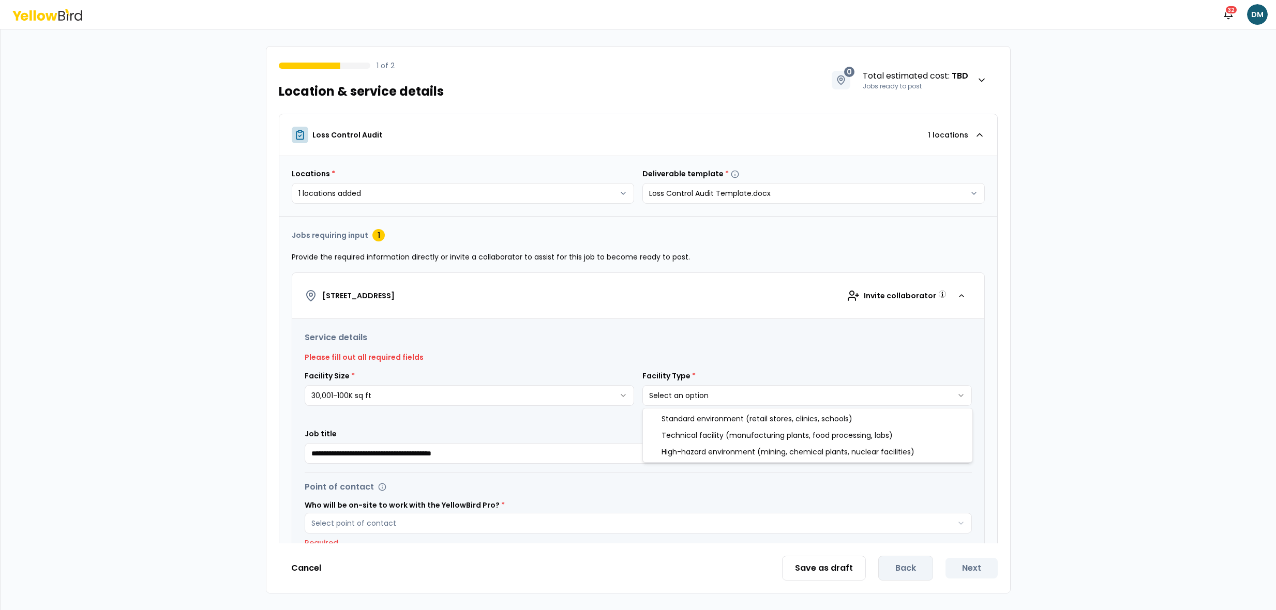
click at [669, 402] on html "**********" at bounding box center [638, 305] width 1276 height 610
select select "*"
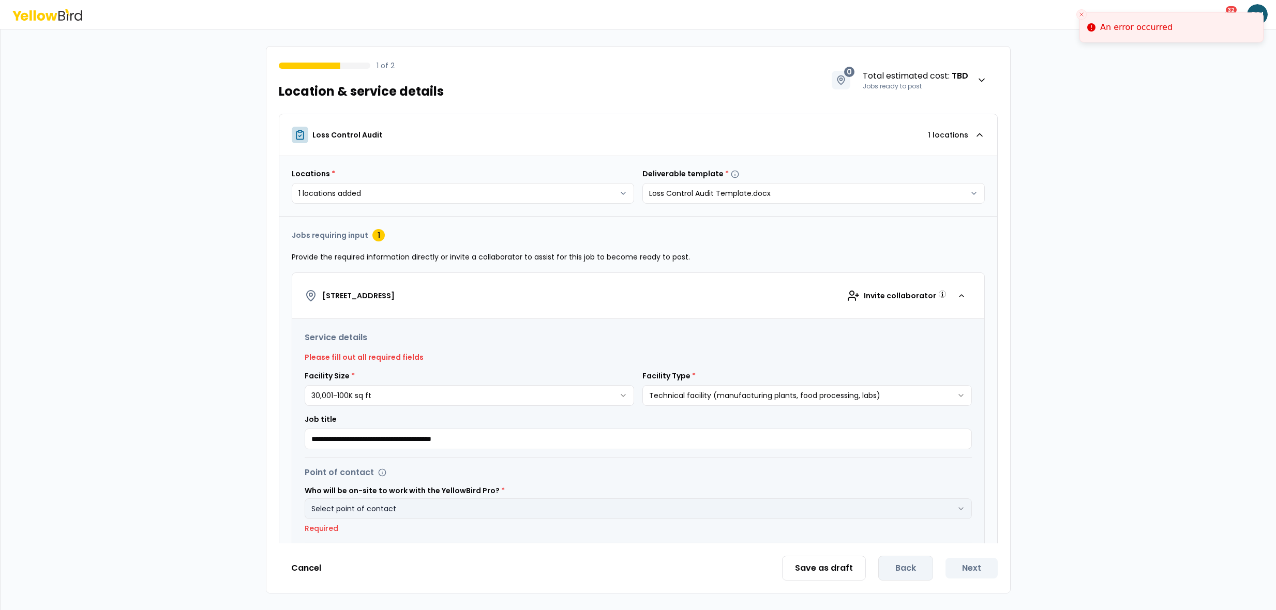
click at [422, 505] on button "Select point of contact" at bounding box center [638, 509] width 667 height 21
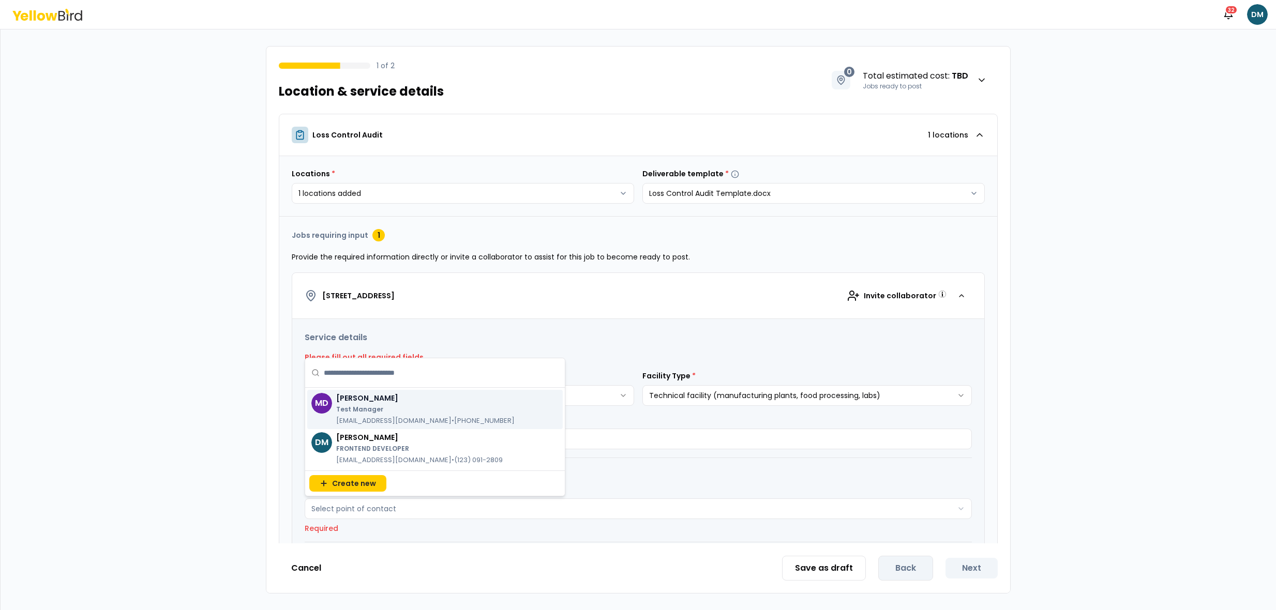
click at [383, 412] on p "Test Manager" at bounding box center [425, 410] width 178 height 8
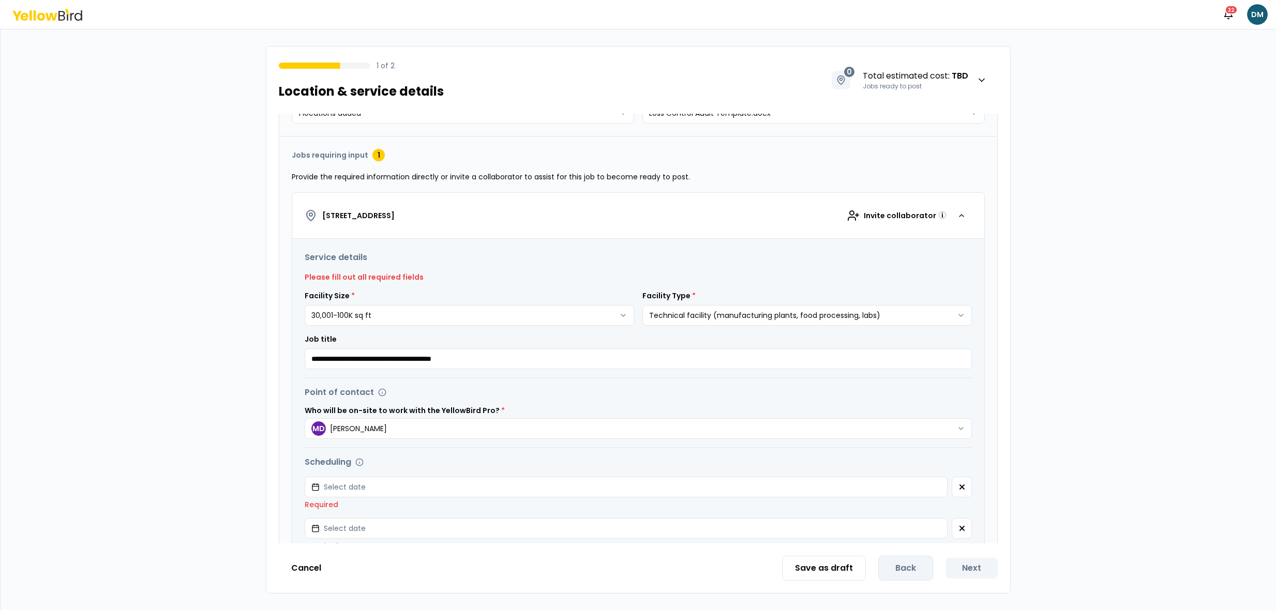
scroll to position [79, 0]
click at [856, 488] on button "Select date" at bounding box center [626, 488] width 643 height 21
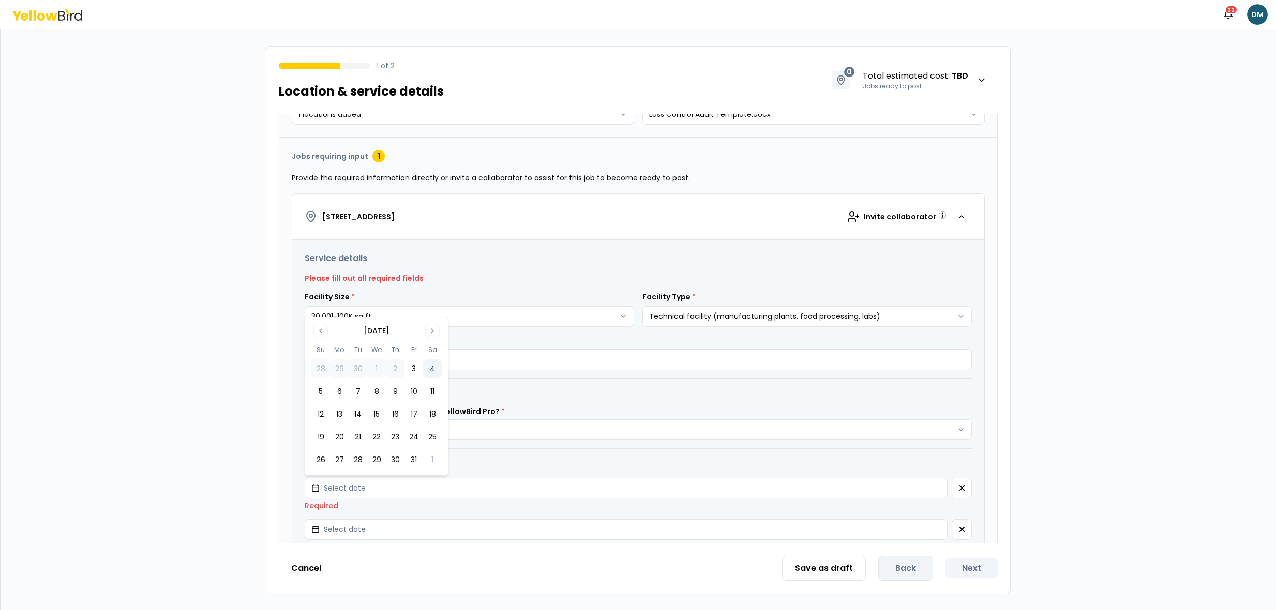
click at [440, 367] on button "4" at bounding box center [432, 369] width 19 height 19
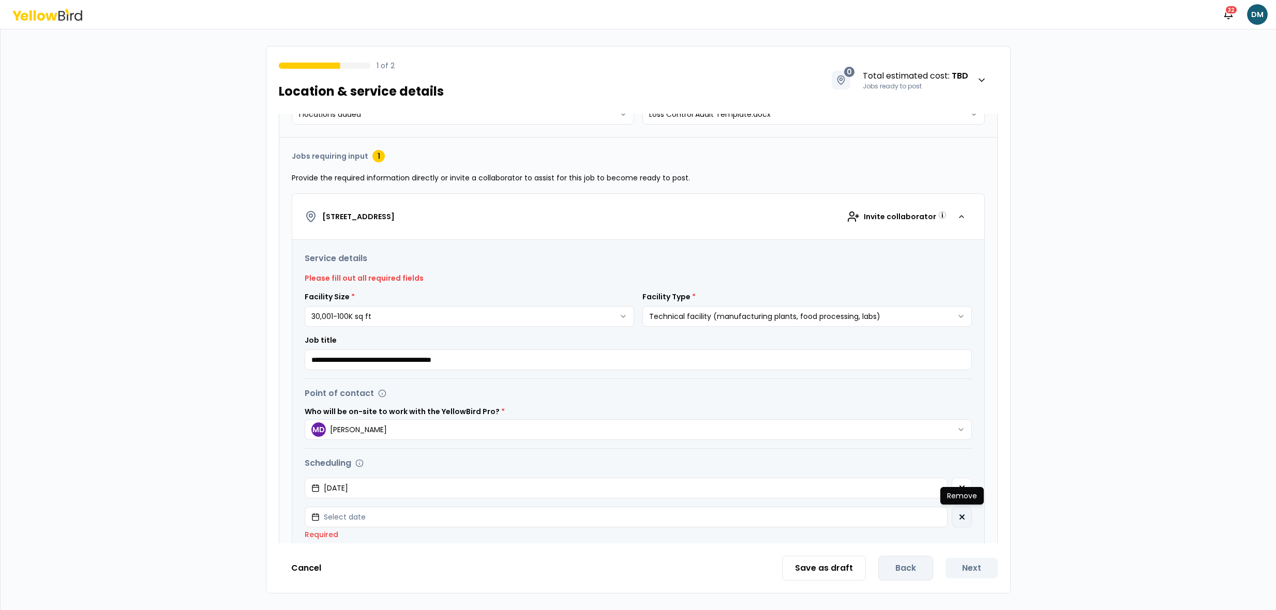
click at [960, 519] on icon "button" at bounding box center [962, 517] width 4 height 4
click at [965, 523] on button "button" at bounding box center [962, 517] width 20 height 21
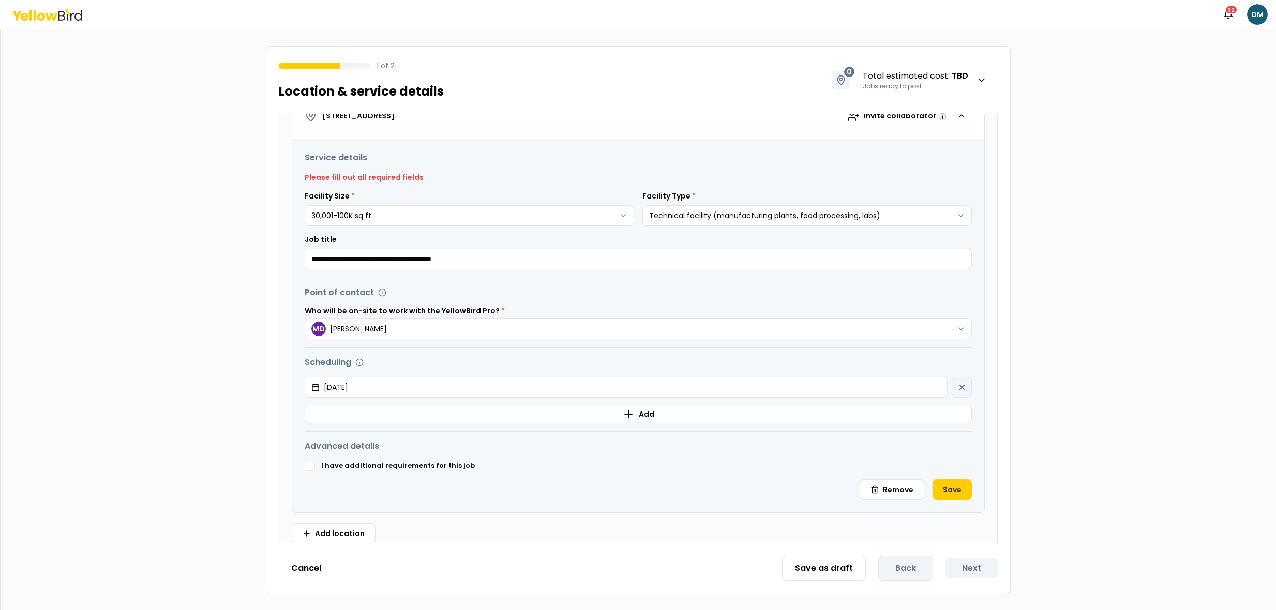
scroll to position [181, 0]
click at [966, 487] on button "Save" at bounding box center [952, 489] width 39 height 21
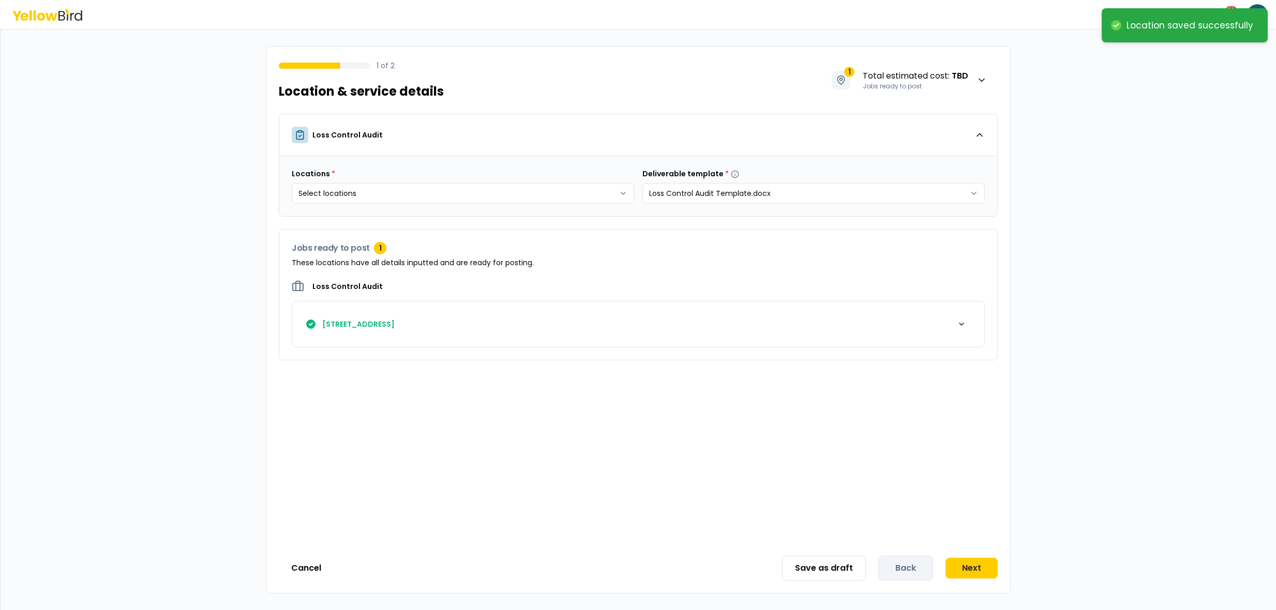
scroll to position [0, 0]
click at [558, 192] on body "Notifications 32 DM 1 of 2 Location & service details 1 Total estimated cost : …" at bounding box center [638, 305] width 1276 height 610
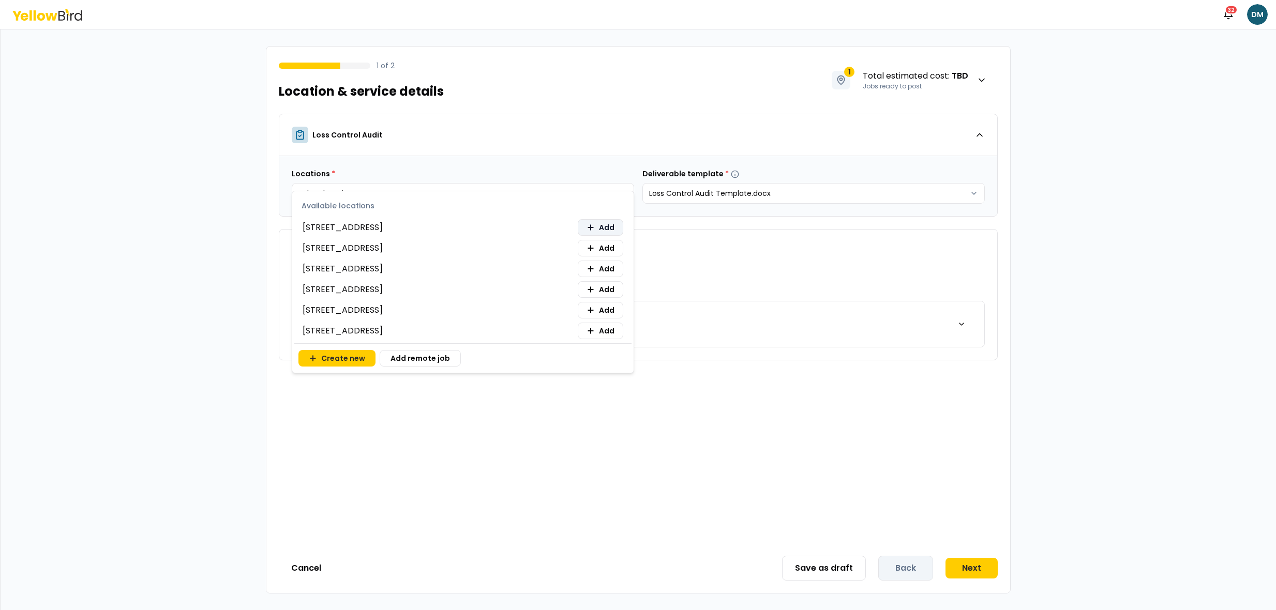
click at [601, 229] on span "Add" at bounding box center [607, 227] width 16 height 10
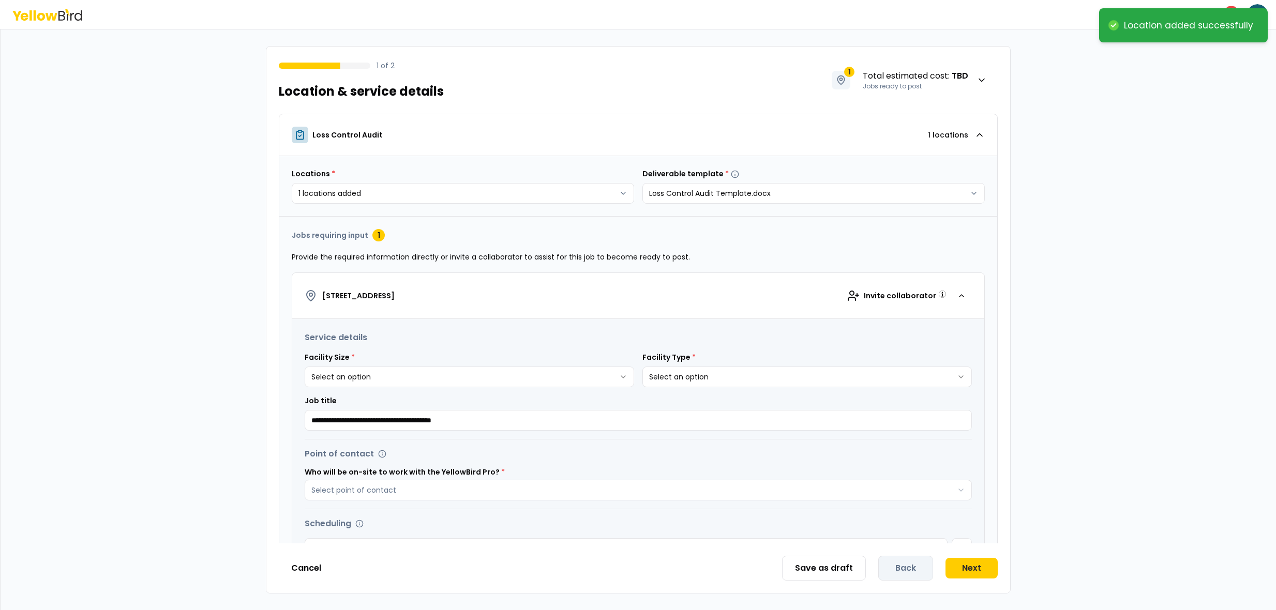
click at [995, 296] on html "**********" at bounding box center [638, 305] width 1276 height 610
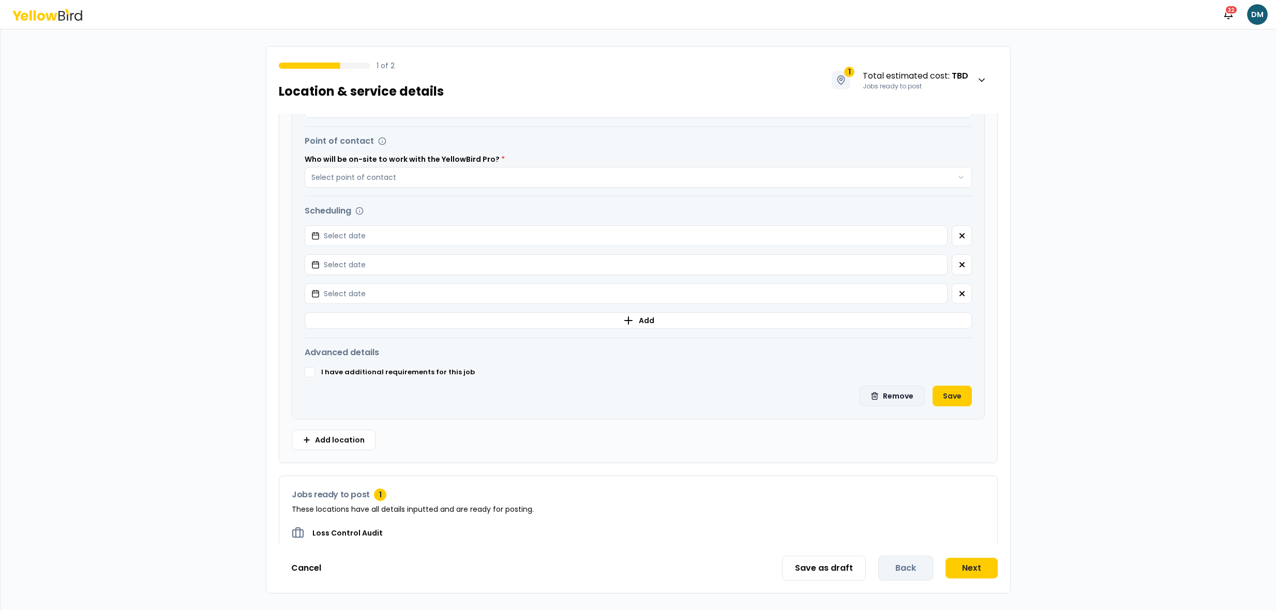
scroll to position [317, 0]
click at [895, 393] on button "Remove" at bounding box center [892, 392] width 65 height 21
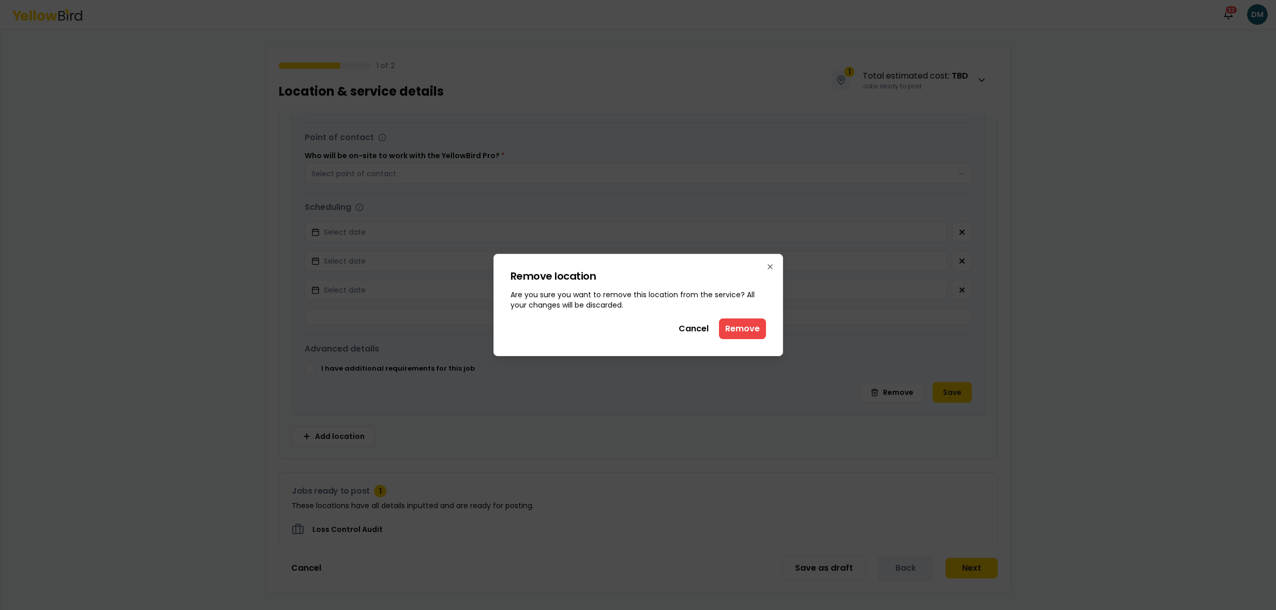
click at [759, 321] on button "Remove" at bounding box center [742, 329] width 47 height 21
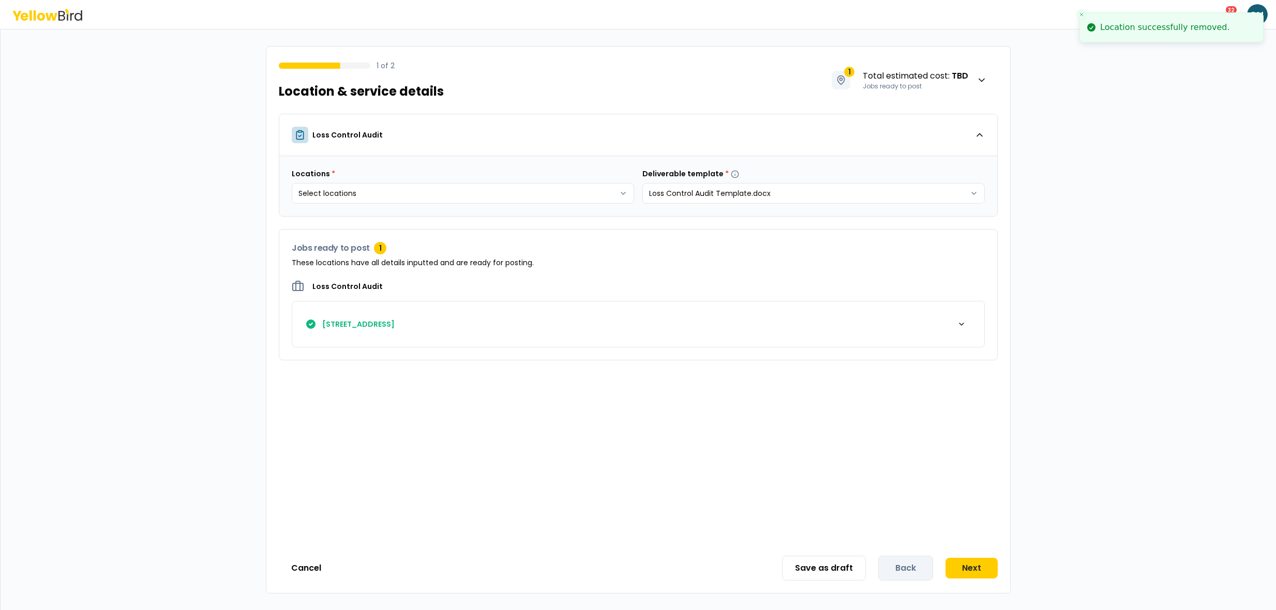
scroll to position [0, 0]
click at [954, 330] on div "button" at bounding box center [961, 324] width 21 height 21
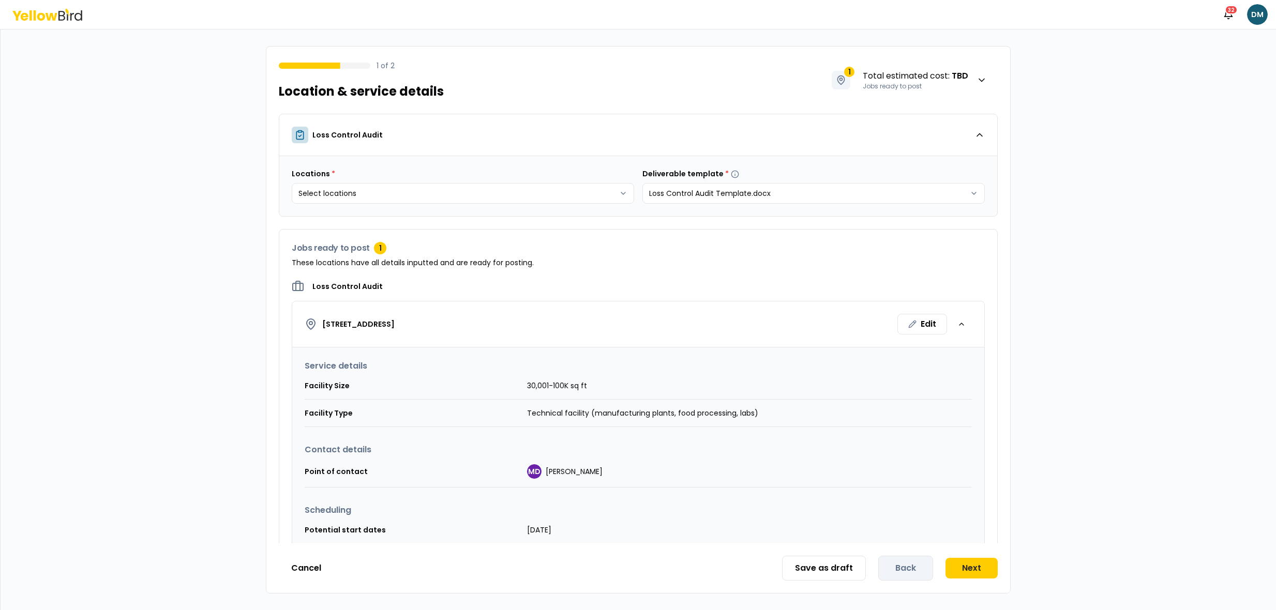
scroll to position [26, 0]
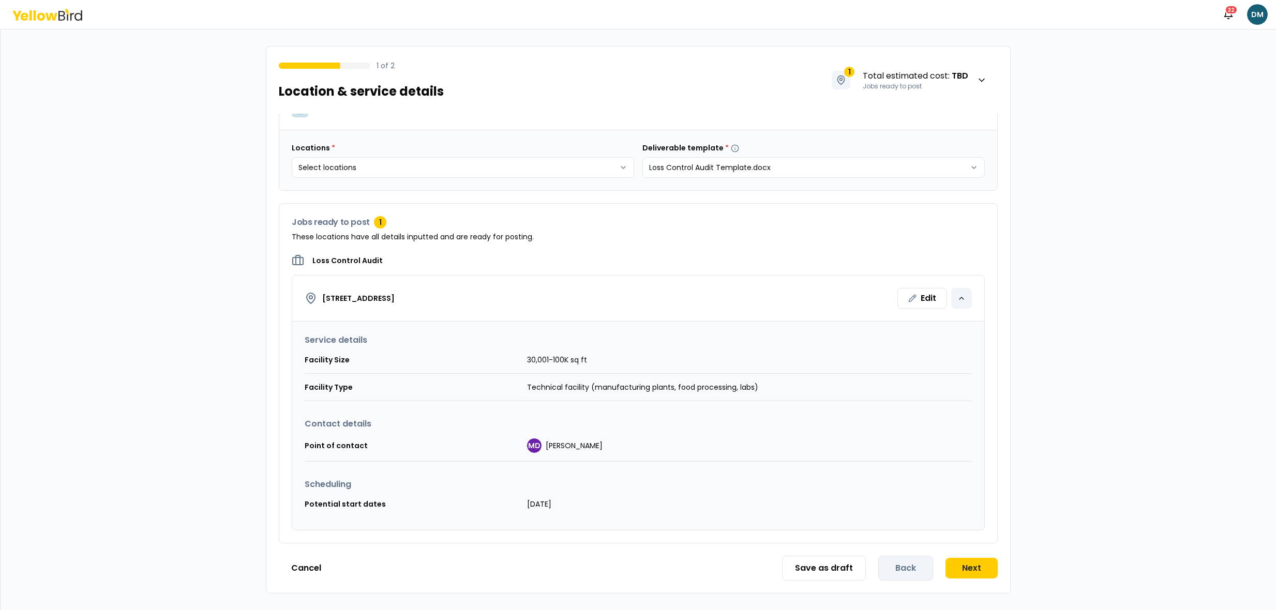
click at [966, 301] on div "button" at bounding box center [961, 298] width 21 height 21
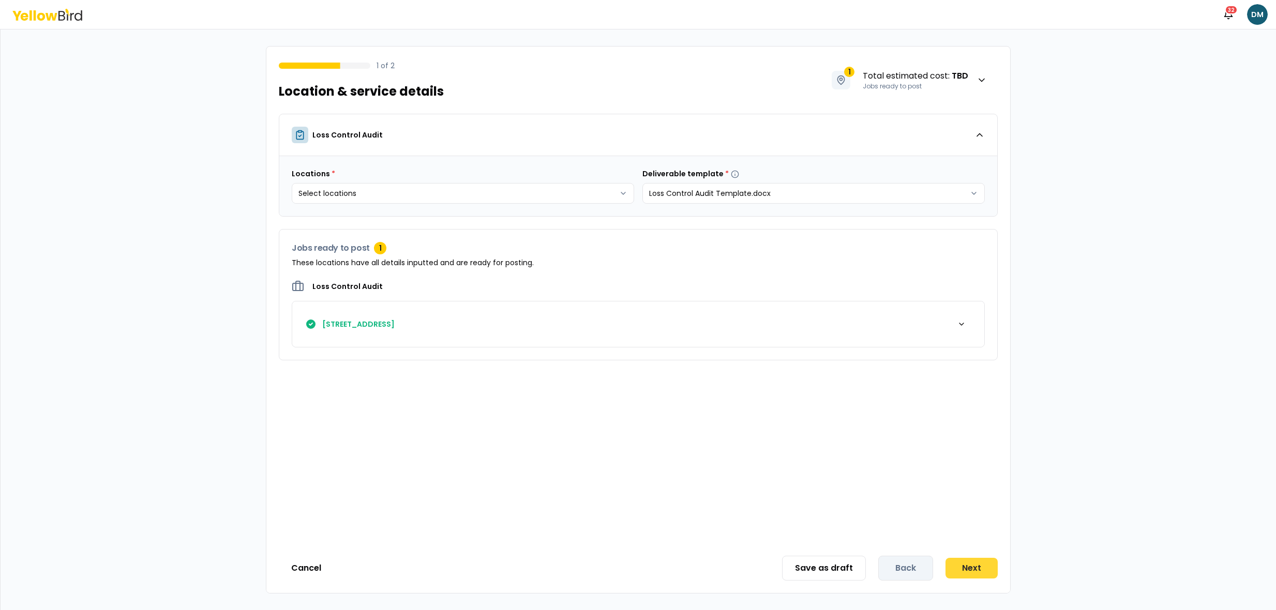
click at [979, 563] on button "Next" at bounding box center [972, 568] width 52 height 21
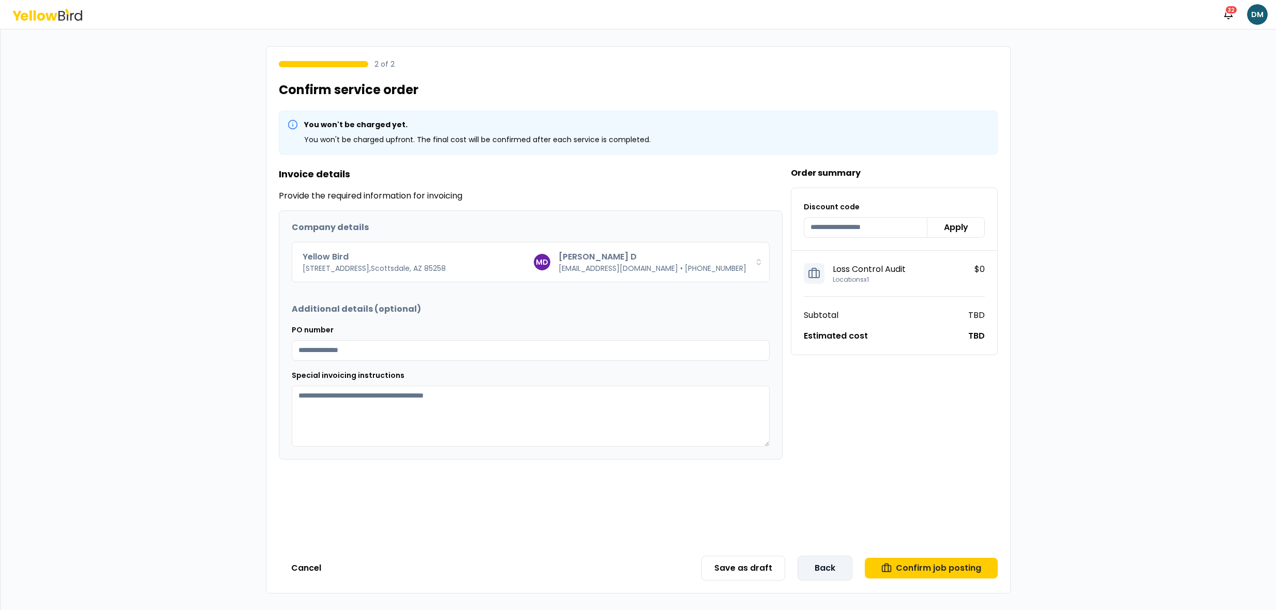
click at [825, 567] on button "Back" at bounding box center [825, 568] width 55 height 25
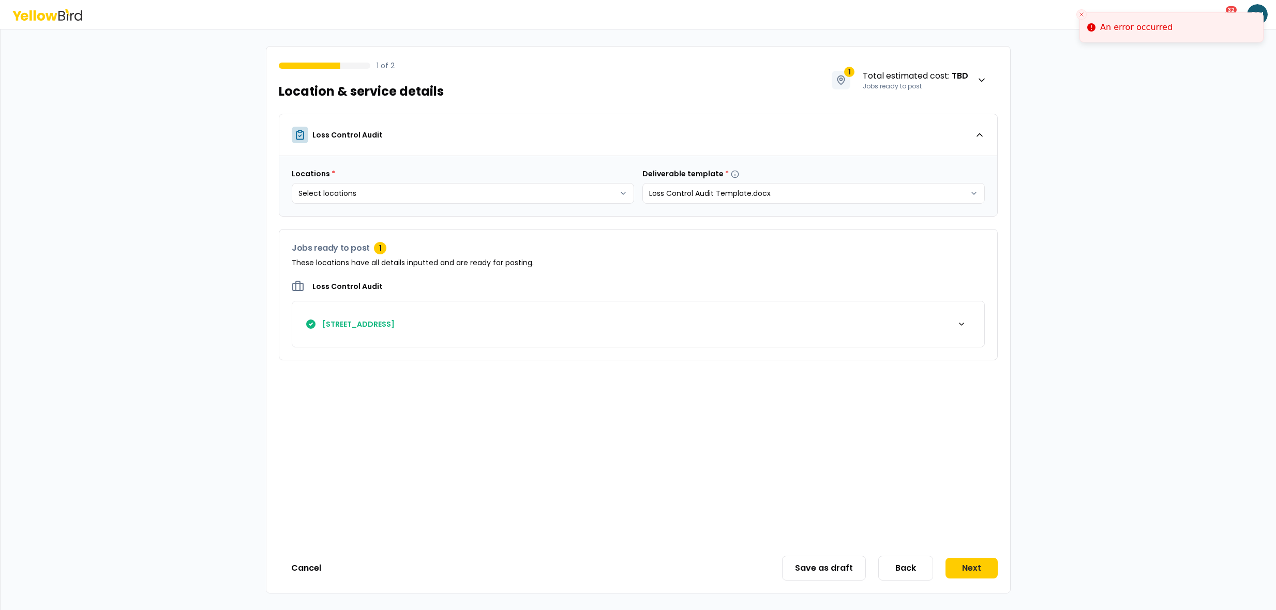
click at [874, 349] on div "Loss Control Audit [STREET_ADDRESS]" at bounding box center [638, 320] width 718 height 80
click at [953, 328] on div "button" at bounding box center [961, 324] width 21 height 21
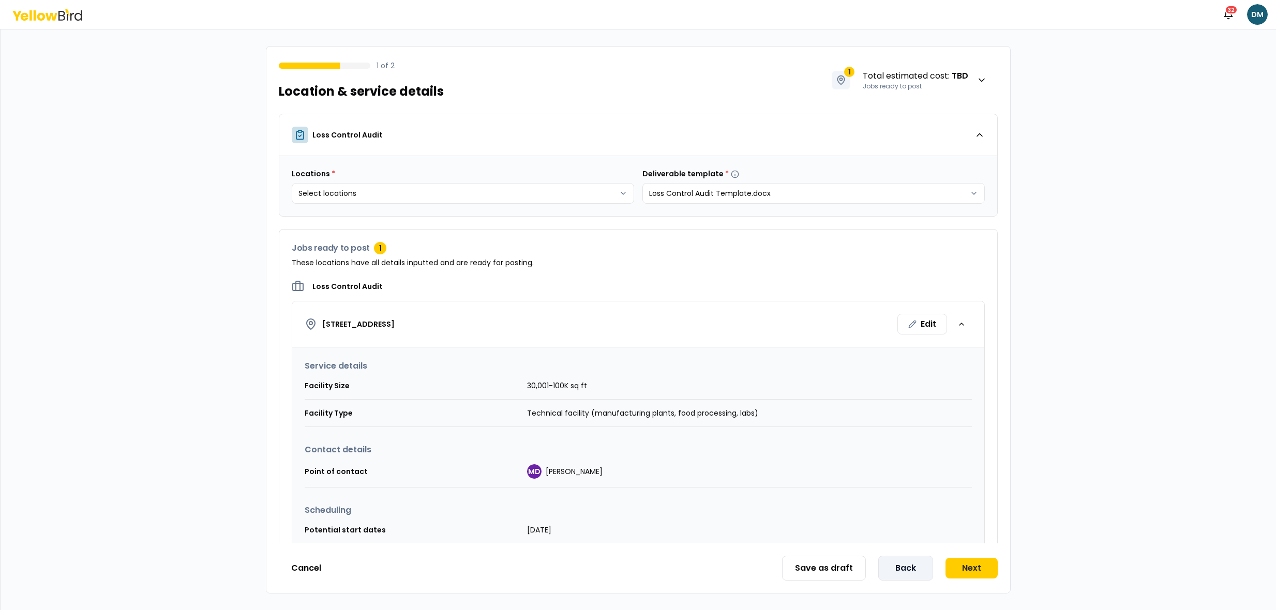
click at [918, 570] on button "Back" at bounding box center [905, 568] width 55 height 25
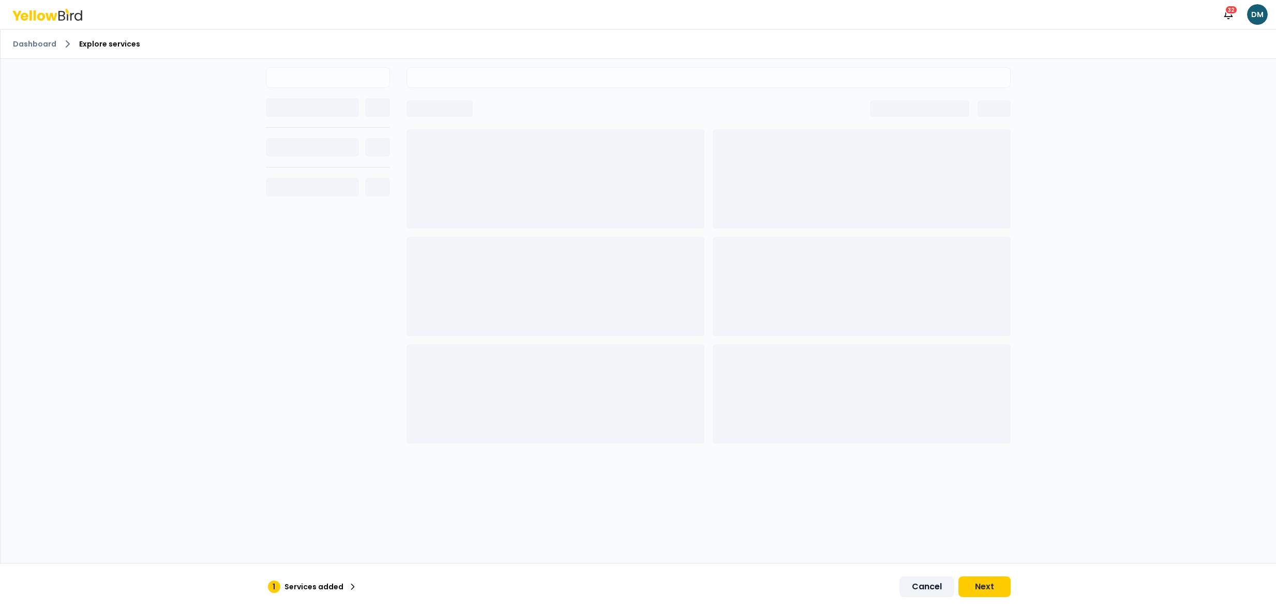
click at [923, 591] on button "Cancel" at bounding box center [927, 587] width 55 height 21
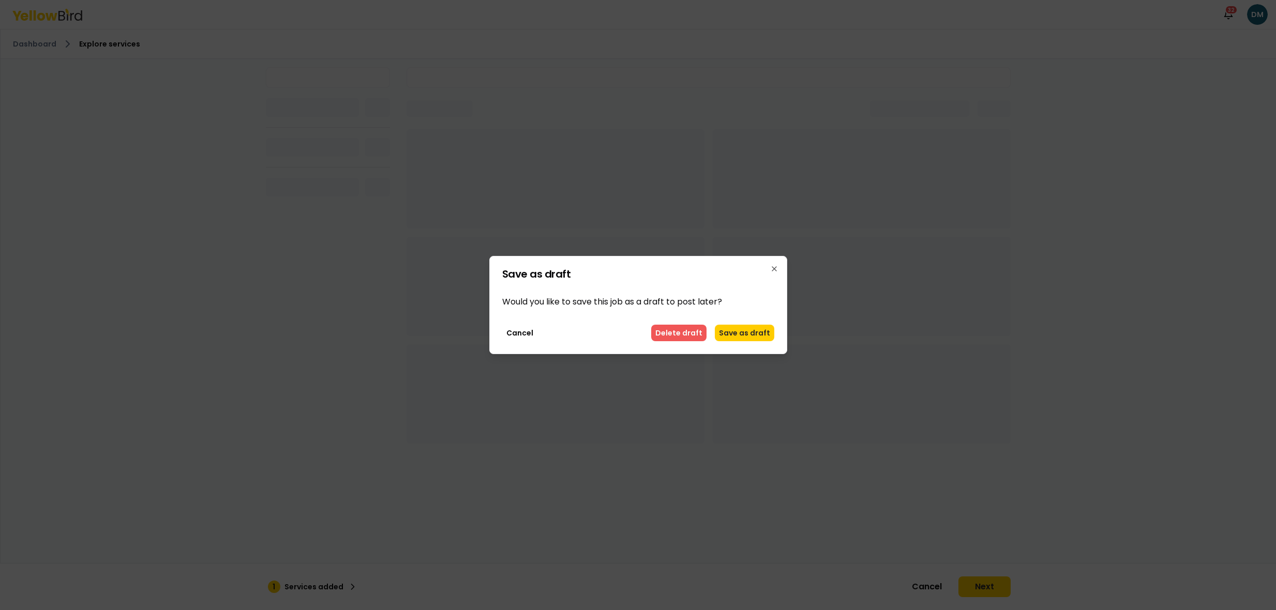
click at [678, 330] on button "Delete draft" at bounding box center [678, 333] width 55 height 17
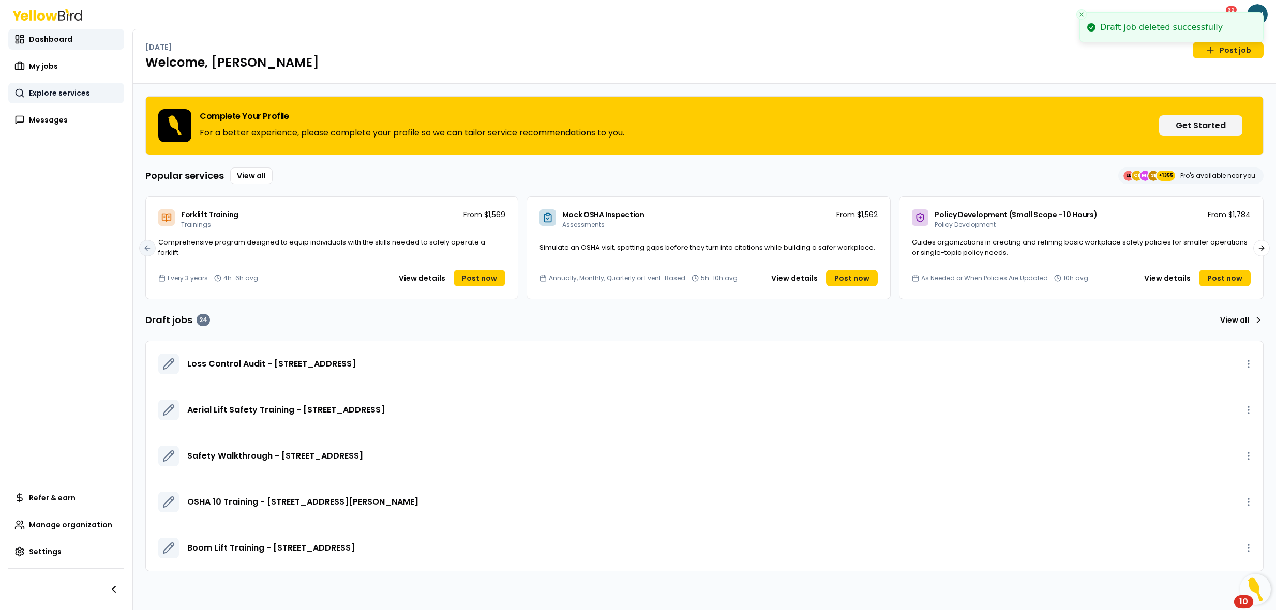
click at [71, 90] on span "Explore services" at bounding box center [59, 93] width 61 height 10
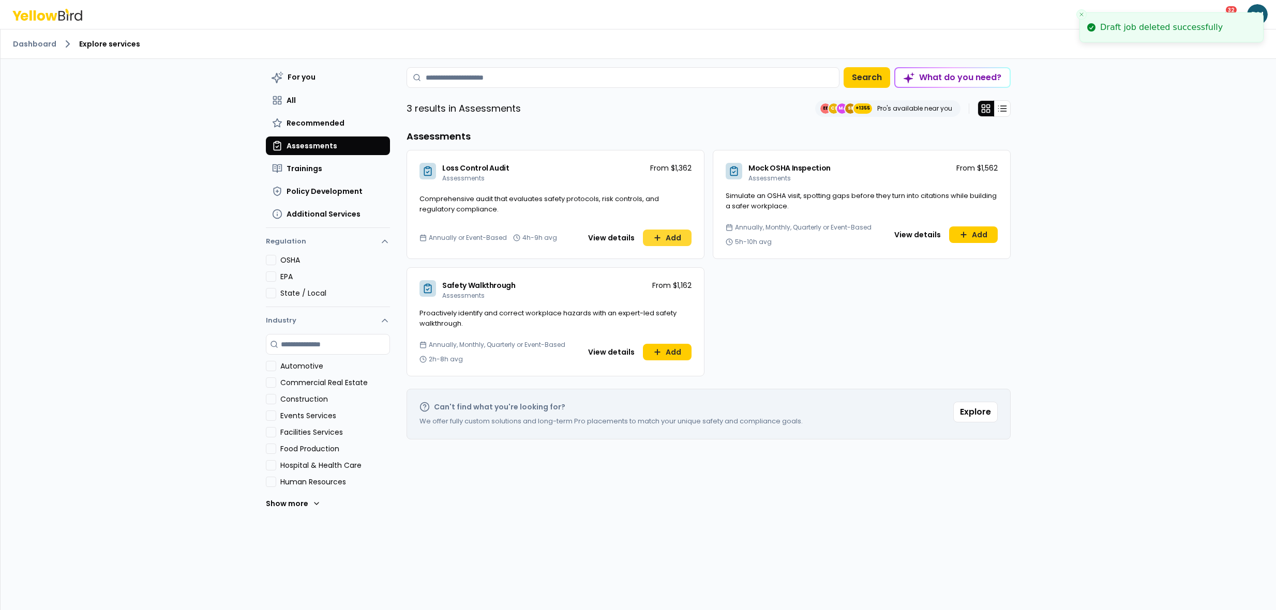
click at [656, 242] on icon at bounding box center [657, 238] width 8 height 8
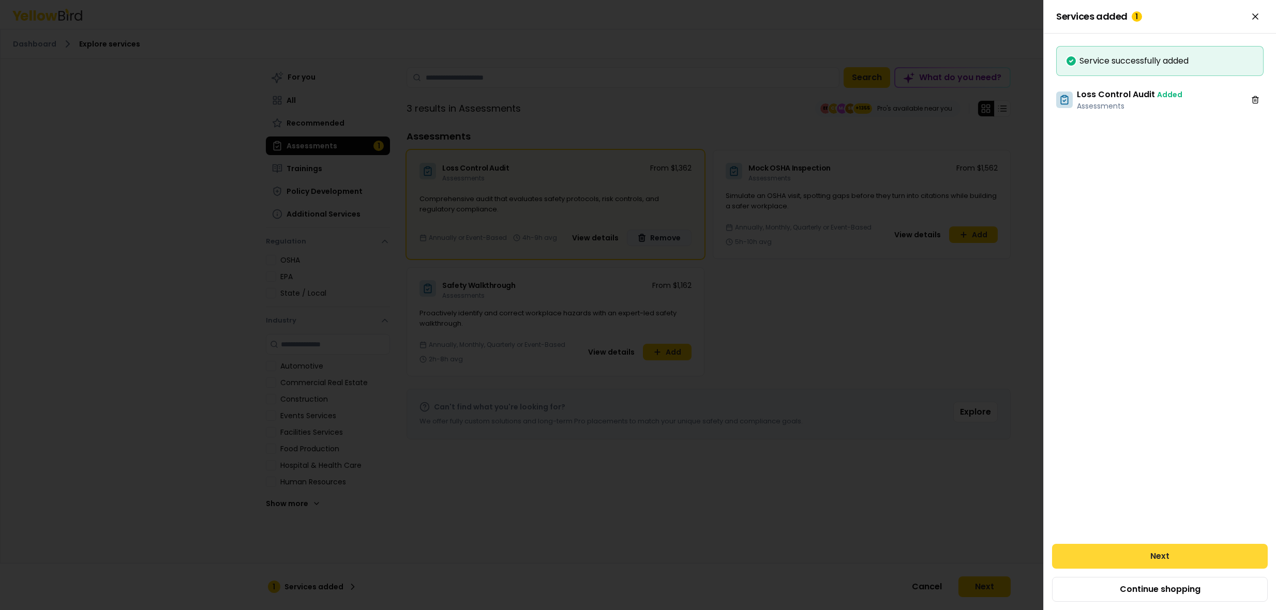
click at [1104, 560] on button "Next" at bounding box center [1160, 556] width 216 height 25
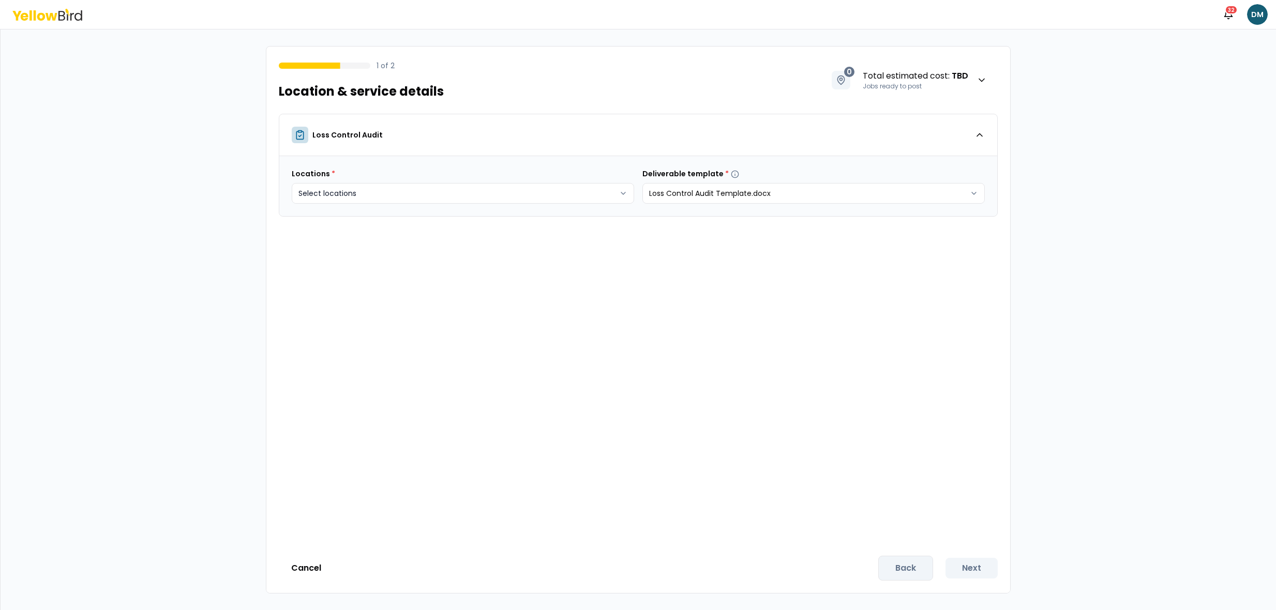
click at [529, 191] on body "Notifications 32 DM 1 of 2 Location & service details 0 Total estimated cost : …" at bounding box center [638, 305] width 1276 height 610
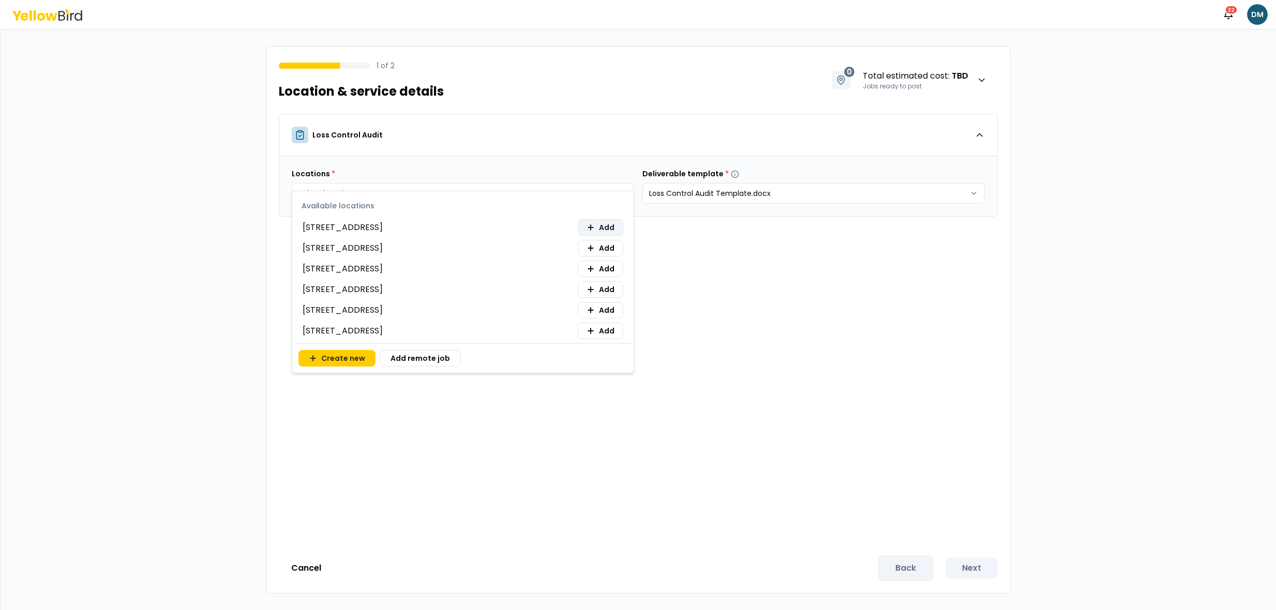
click at [593, 228] on icon at bounding box center [590, 228] width 5 height 0
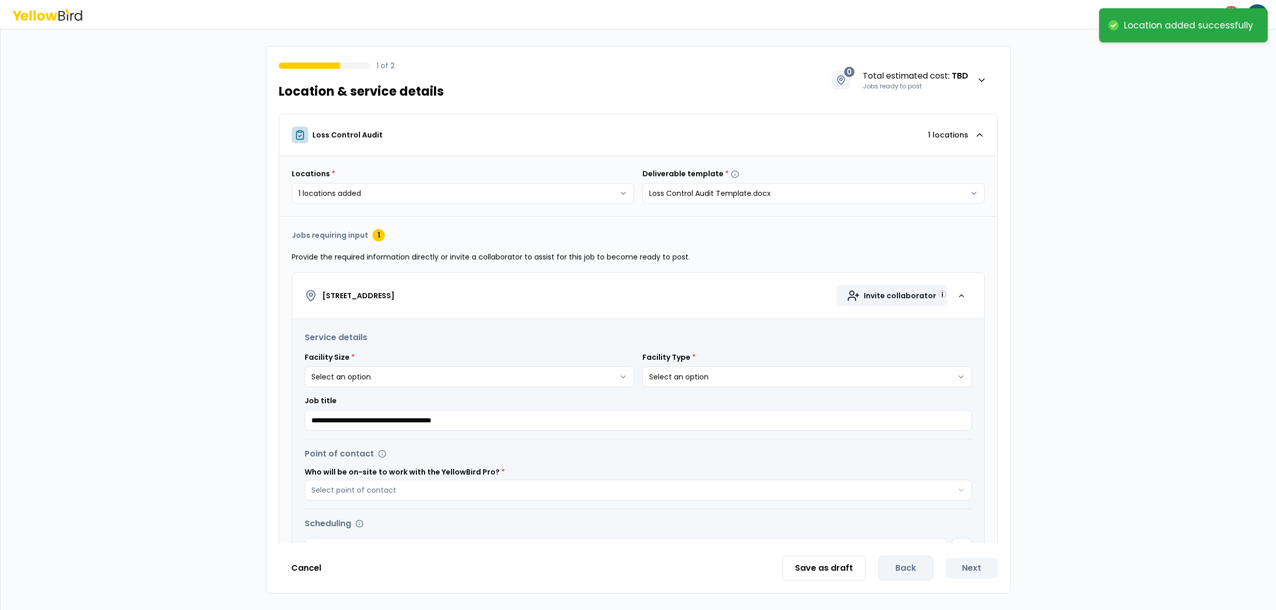
click at [887, 296] on span "Invite collaborator" at bounding box center [900, 296] width 72 height 10
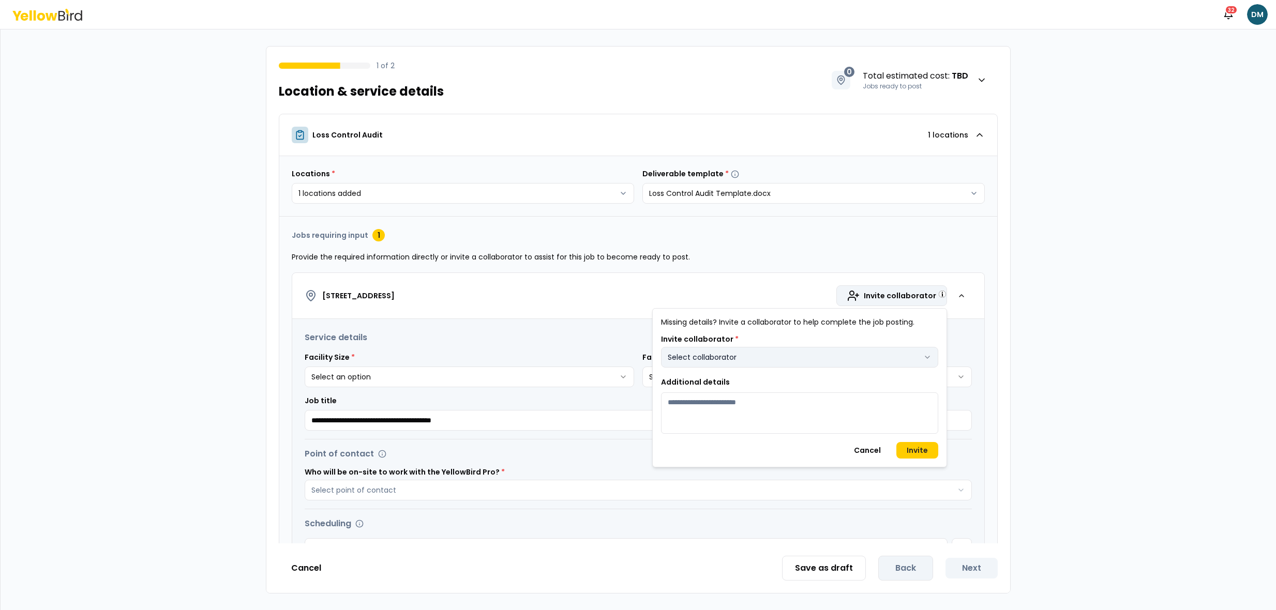
click at [785, 356] on button "Select collaborator" at bounding box center [799, 357] width 277 height 21
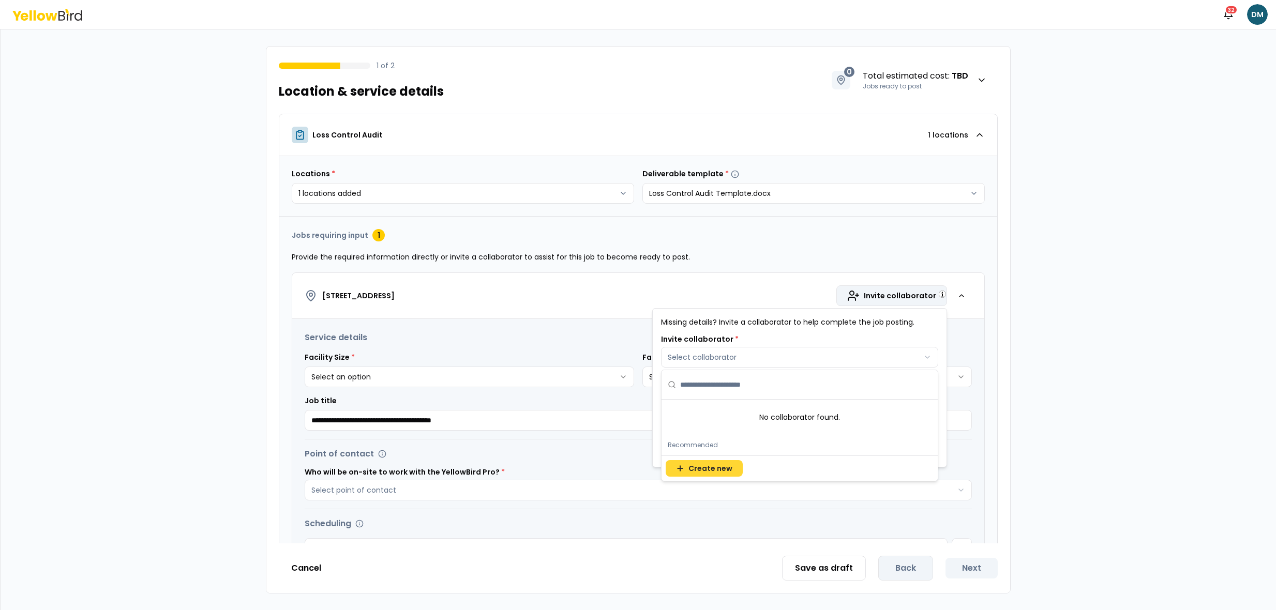
click at [725, 471] on span "Create new" at bounding box center [710, 468] width 44 height 10
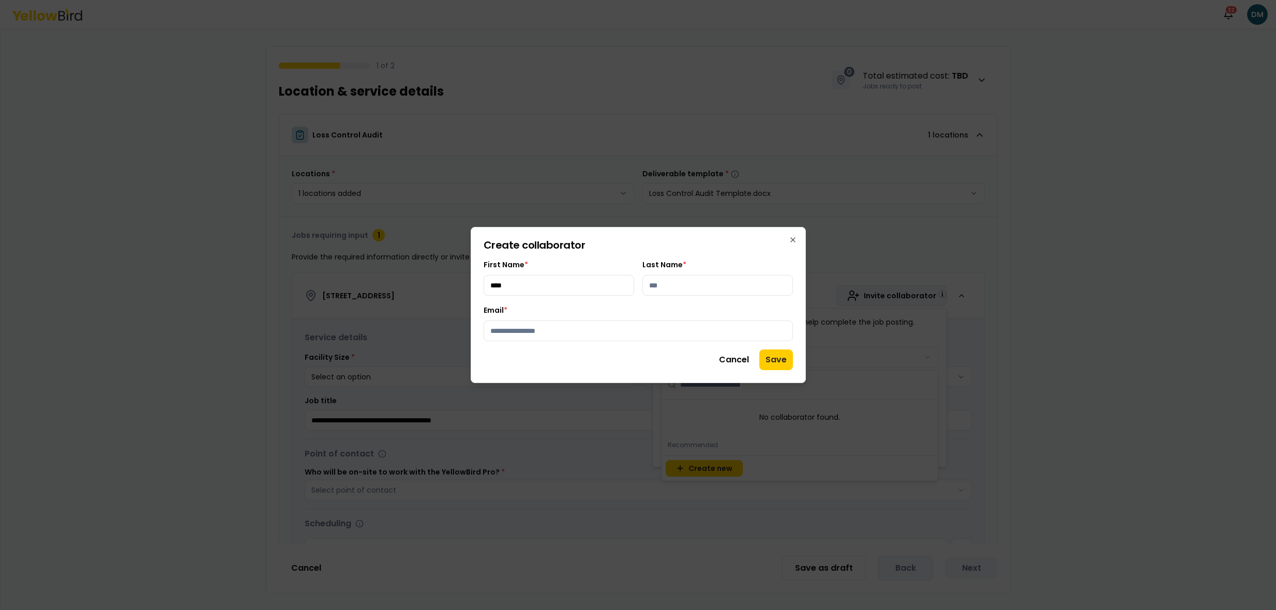
type input "****"
type input "*******"
type input "**********"
click at [763, 362] on button "Save" at bounding box center [776, 360] width 34 height 21
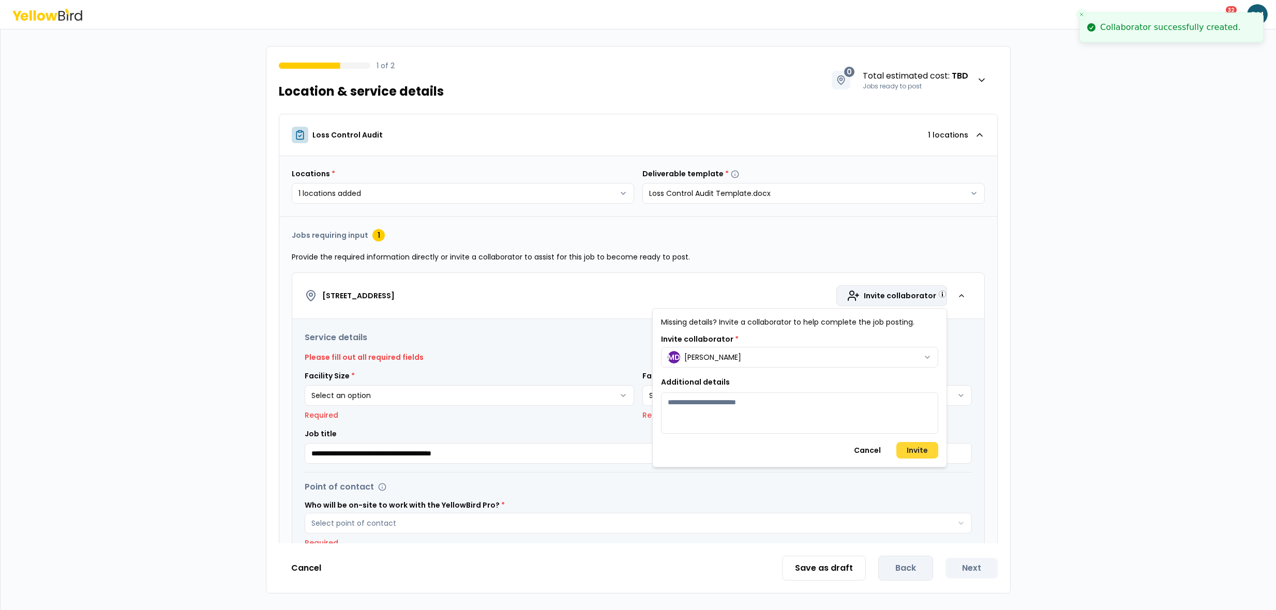
click at [917, 454] on button "Invite" at bounding box center [917, 450] width 42 height 17
click at [876, 450] on button "Cancel" at bounding box center [868, 450] width 48 height 17
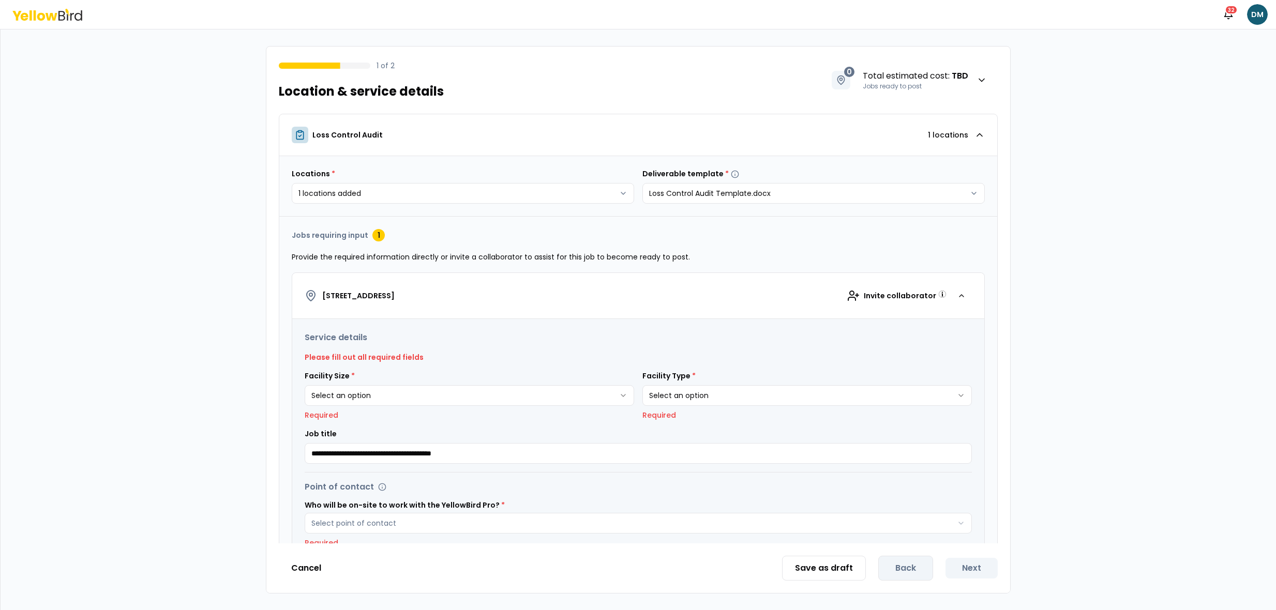
click at [402, 395] on html "**********" at bounding box center [638, 305] width 1276 height 610
click at [756, 396] on html "**********" at bounding box center [638, 305] width 1276 height 610
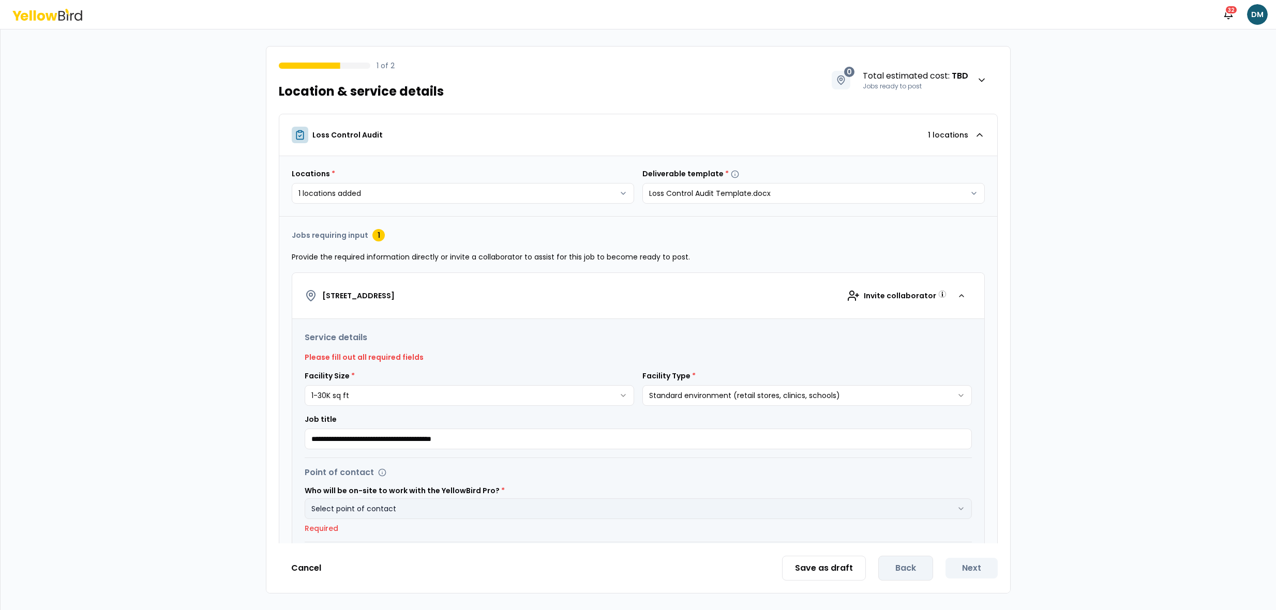
click at [532, 506] on button "Select point of contact" at bounding box center [638, 509] width 667 height 21
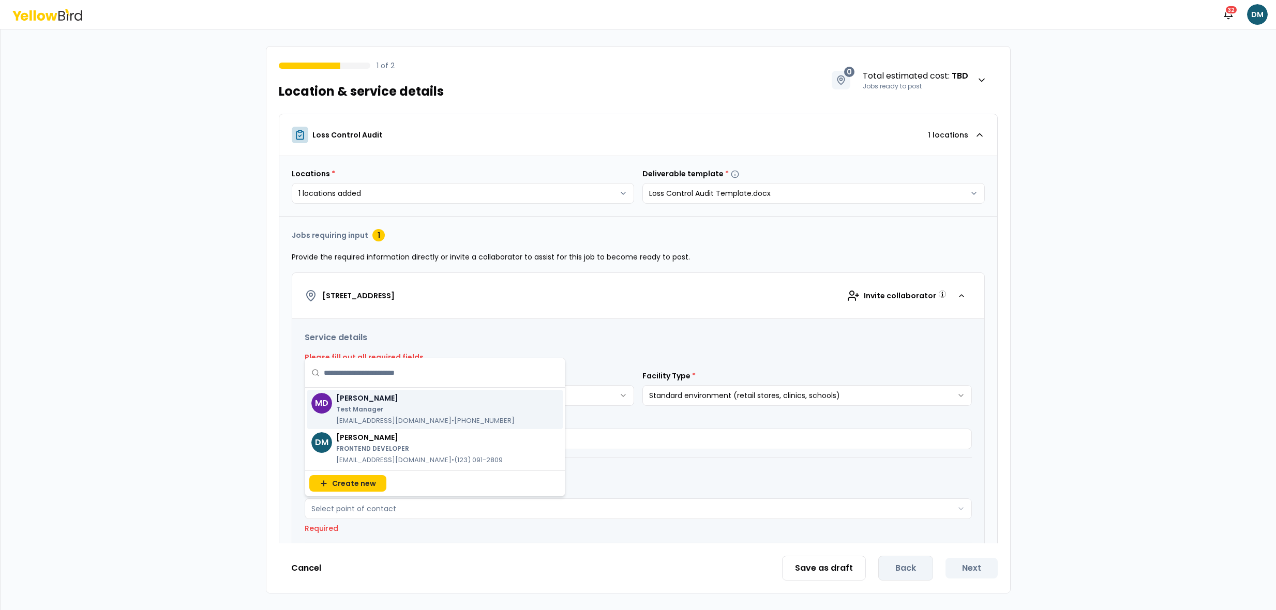
click at [403, 409] on p "Test Manager" at bounding box center [425, 410] width 178 height 8
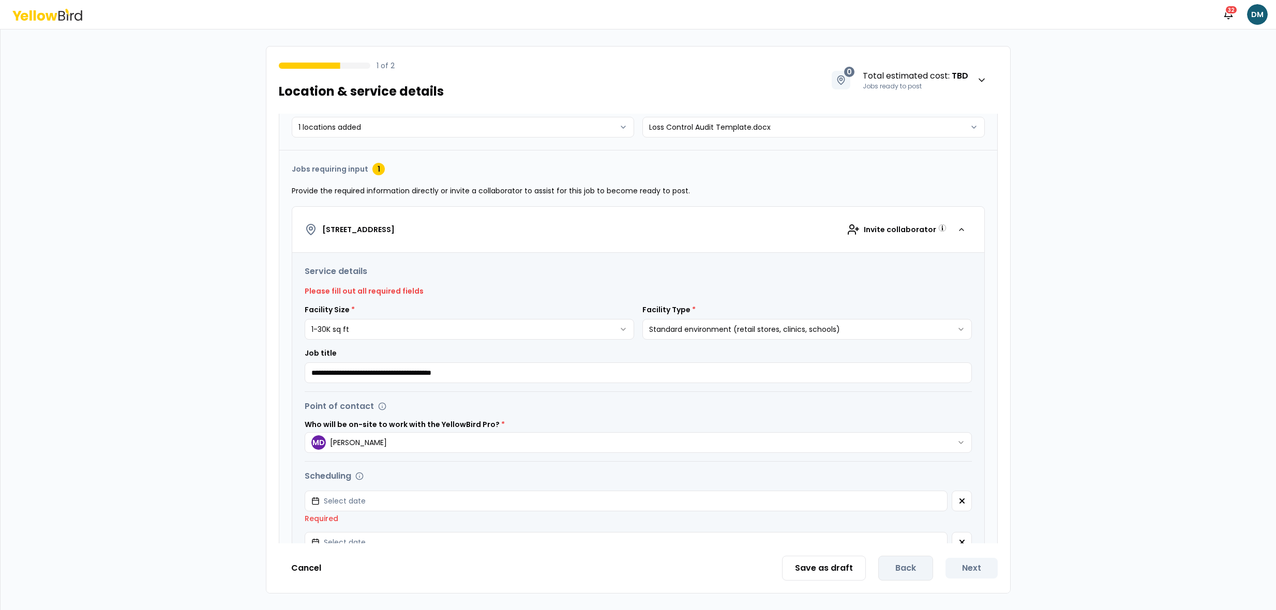
scroll to position [66, 0]
click at [930, 502] on button "Select date" at bounding box center [626, 501] width 643 height 21
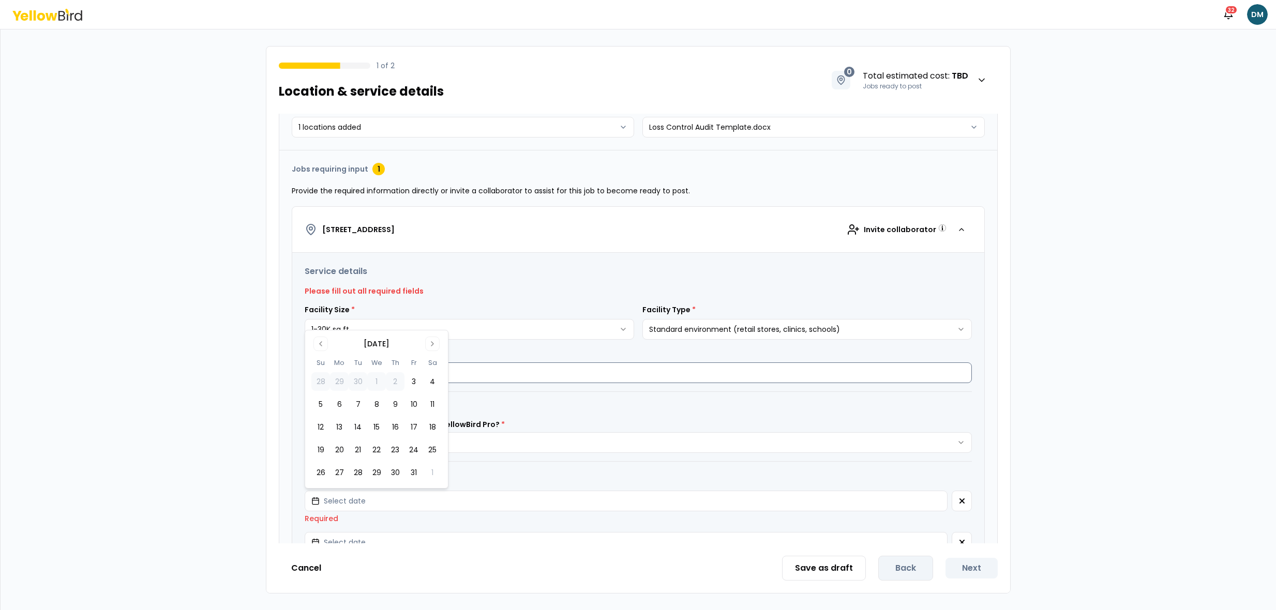
drag, startPoint x: 435, startPoint y: 381, endPoint x: 454, endPoint y: 381, distance: 18.6
click at [435, 381] on button "4" at bounding box center [432, 381] width 19 height 19
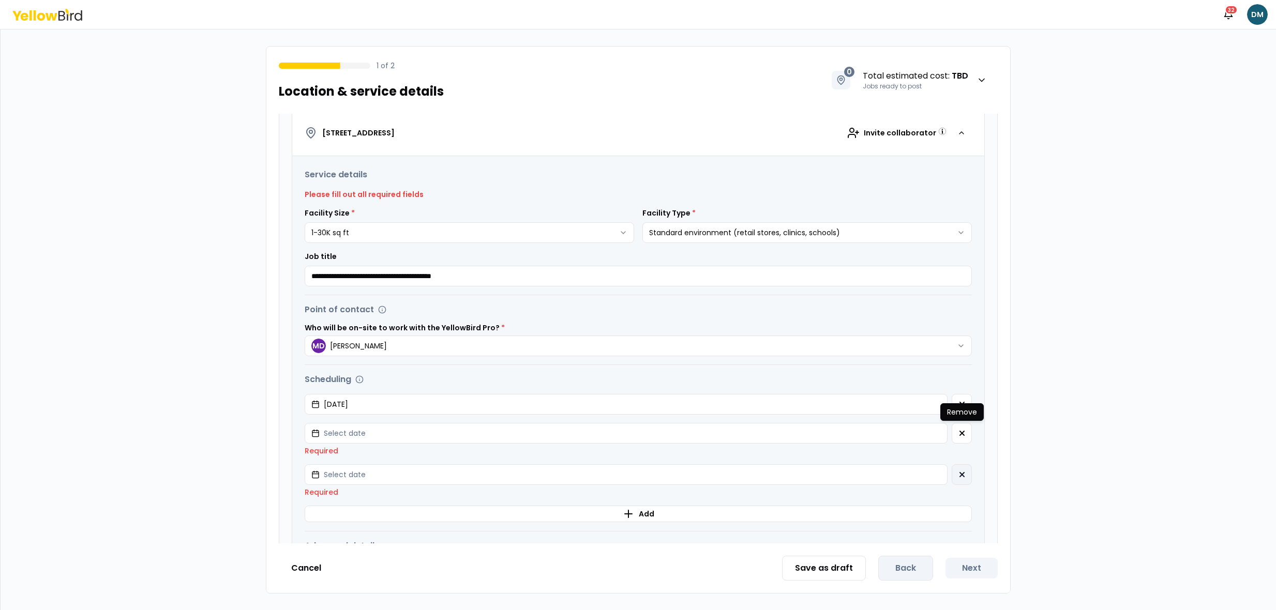
click at [966, 428] on button "button" at bounding box center [962, 433] width 20 height 21
click at [965, 434] on icon "button" at bounding box center [962, 432] width 8 height 8
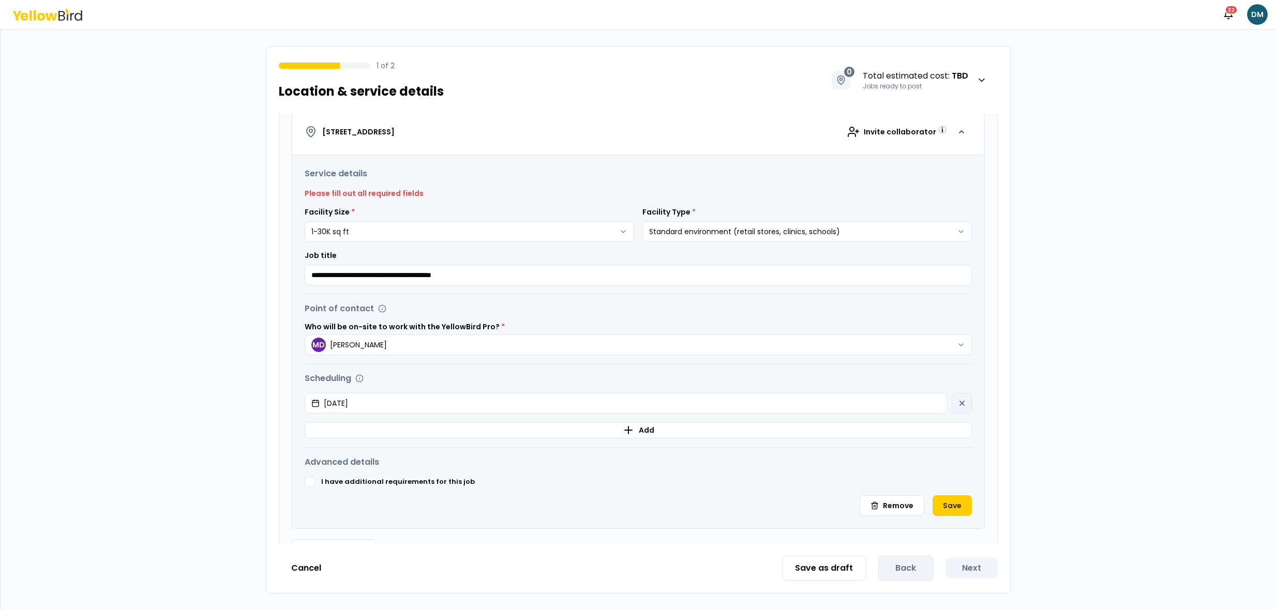
scroll to position [164, 0]
click at [955, 499] on button "Save" at bounding box center [952, 505] width 39 height 21
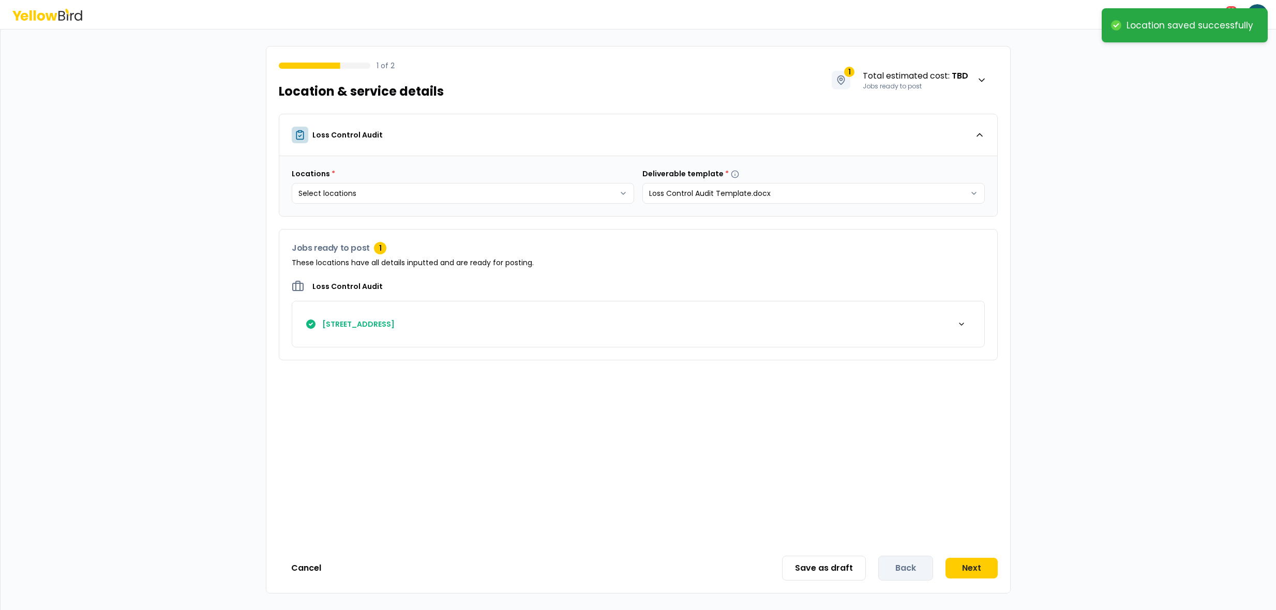
scroll to position [0, 0]
click at [986, 78] on icon "button" at bounding box center [982, 80] width 10 height 10
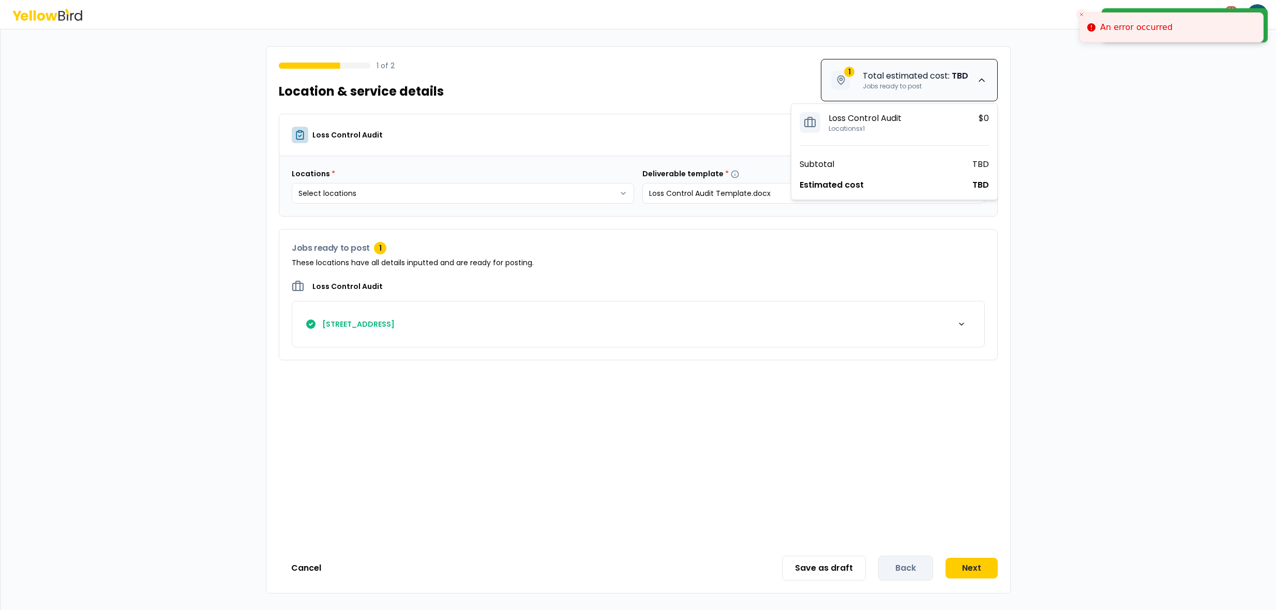
click at [986, 78] on icon "button" at bounding box center [982, 80] width 10 height 10
